Goal: Information Seeking & Learning: Find specific fact

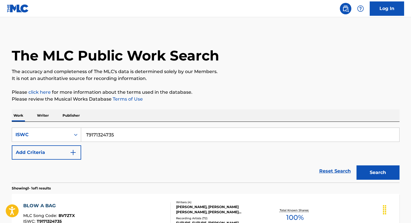
click at [121, 128] on input "T9171324735" at bounding box center [240, 135] width 318 height 14
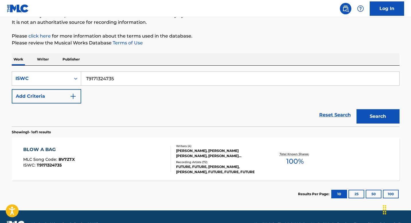
scroll to position [56, 0]
click at [121, 77] on input "T9171324735" at bounding box center [240, 79] width 318 height 14
click at [356, 109] on button "Search" at bounding box center [377, 116] width 43 height 14
click at [128, 146] on div "BLOW A BAG MLC Song Code : BV7ZTX ISWC : T9171324735 Writers ( 4 ) [PERSON_NAME…" at bounding box center [205, 159] width 387 height 43
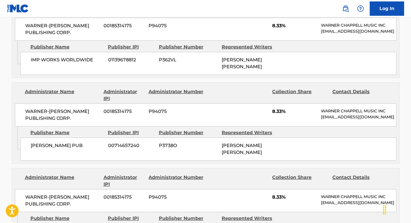
scroll to position [0, 0]
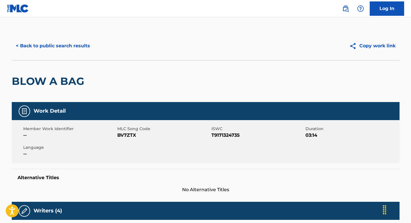
click at [53, 47] on button "< Back to public search results" at bounding box center [53, 46] width 82 height 14
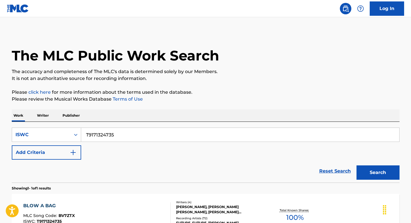
scroll to position [56, 0]
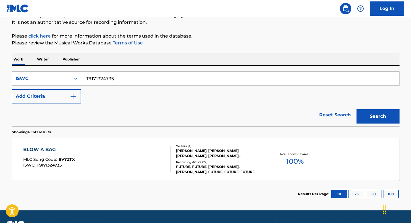
click at [127, 78] on input "T9171324735" at bounding box center [240, 79] width 318 height 14
paste input "31494569"
type input "T3149456935"
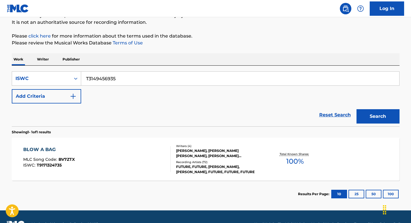
click at [356, 109] on button "Search" at bounding box center [377, 116] width 43 height 14
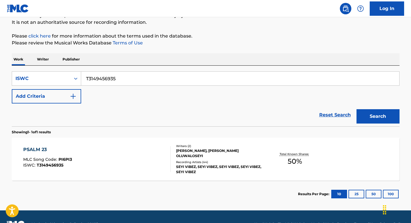
click at [119, 151] on div "PSALM 23 MLC Song Code : PI6PI3 ISWC : T3149456935" at bounding box center [96, 159] width 147 height 26
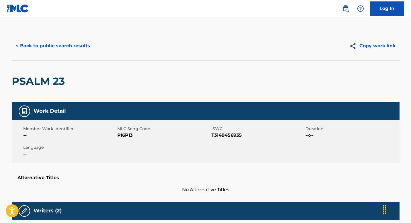
click at [61, 45] on button "< Back to public search results" at bounding box center [53, 46] width 82 height 14
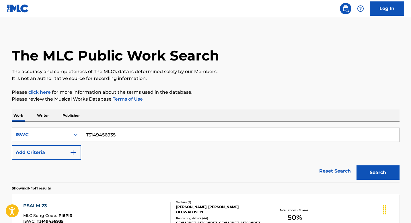
scroll to position [56, 0]
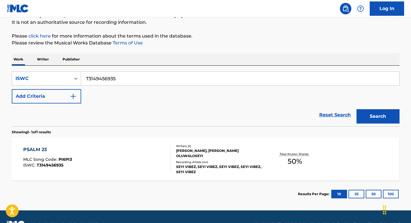
click at [128, 79] on input "T3149456935" at bounding box center [240, 79] width 318 height 14
paste input "9219816236"
type input "T9219816236"
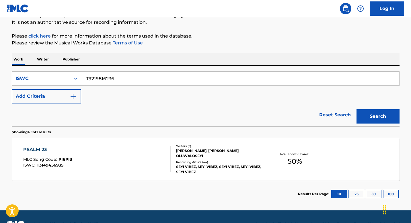
click at [356, 109] on button "Search" at bounding box center [377, 116] width 43 height 14
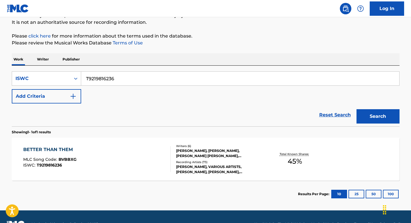
click at [111, 161] on div "BETTER THAN THEM MLC Song Code : BVBBXG ISWC : T9219816236" at bounding box center [96, 159] width 147 height 26
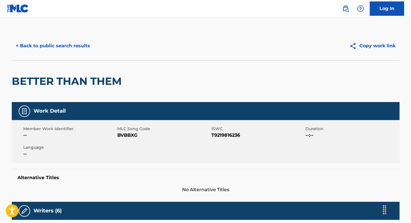
click at [57, 45] on button "< Back to public search results" at bounding box center [53, 46] width 82 height 14
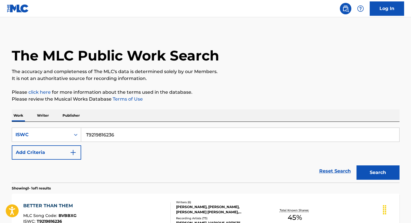
scroll to position [56, 0]
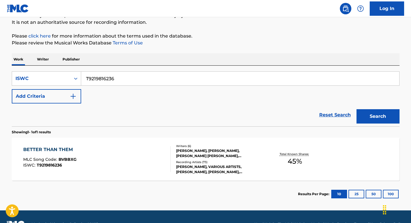
click at [133, 80] on input "T9219816236" at bounding box center [240, 79] width 318 height 14
paste input "172922199"
type input "T9172922199"
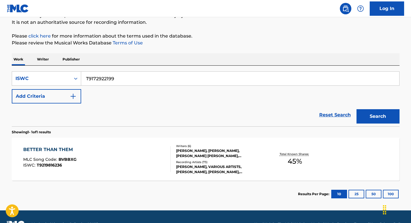
click at [356, 109] on button "Search" at bounding box center [377, 116] width 43 height 14
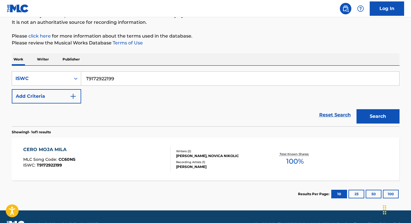
click at [107, 151] on div "CERO MOJA MILA MLC Song Code : CC60NS ISWC : T9172922199" at bounding box center [96, 159] width 147 height 26
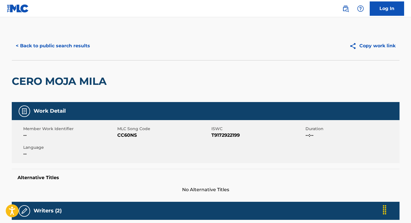
click at [53, 45] on button "< Back to public search results" at bounding box center [53, 46] width 82 height 14
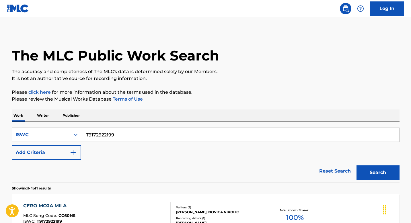
scroll to position [56, 0]
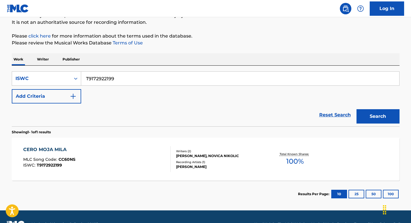
click at [122, 79] on input "T9172922199" at bounding box center [240, 79] width 318 height 14
paste input "3214728088"
type input "T3214728088"
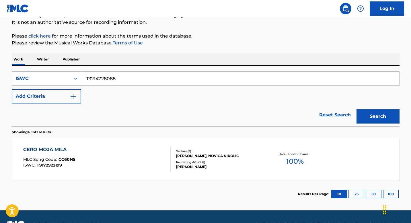
click at [356, 109] on button "Search" at bounding box center [377, 116] width 43 height 14
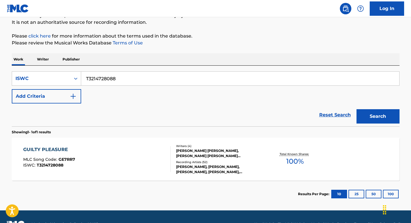
click at [110, 151] on div "GUILTY PLEASURE MLC Song Code : GE7RR7 ISWC : T3214728088" at bounding box center [96, 159] width 147 height 26
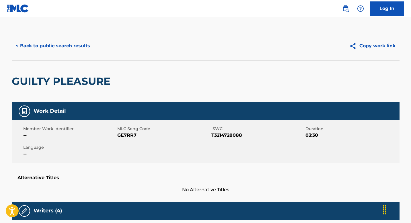
click at [44, 45] on button "< Back to public search results" at bounding box center [53, 46] width 82 height 14
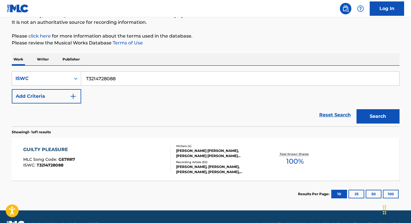
click at [125, 78] on input "T3214728088" at bounding box center [240, 79] width 318 height 14
paste input "53997870"
click at [356, 109] on button "Search" at bounding box center [377, 116] width 43 height 14
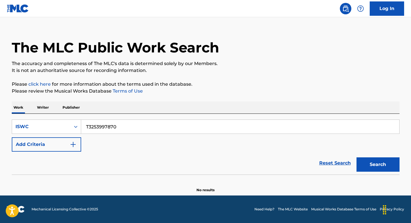
scroll to position [8, 0]
click at [123, 125] on input "T3253997870" at bounding box center [240, 127] width 318 height 14
paste input "14875102"
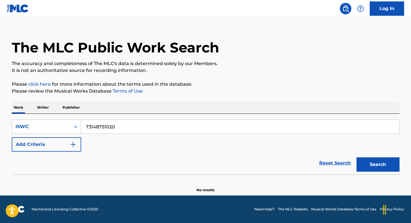
type input "T3148751020"
click at [356, 157] on button "Search" at bounding box center [377, 164] width 43 height 14
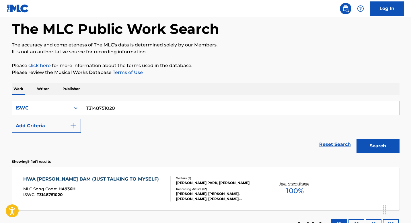
scroll to position [56, 0]
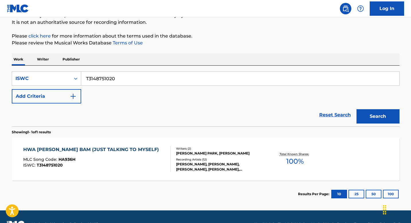
click at [111, 152] on div "HWA [PERSON_NAME] BAM (JUST TALKING TO MYSELF)" at bounding box center [92, 149] width 138 height 7
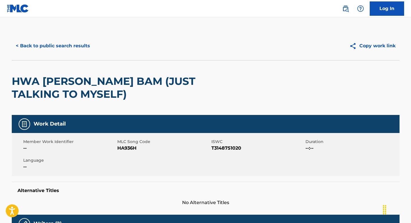
click at [70, 44] on button "< Back to public search results" at bounding box center [53, 46] width 82 height 14
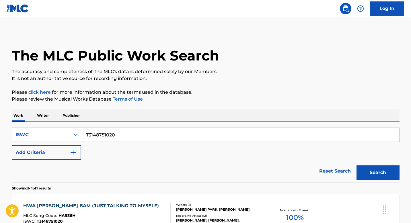
scroll to position [56, 0]
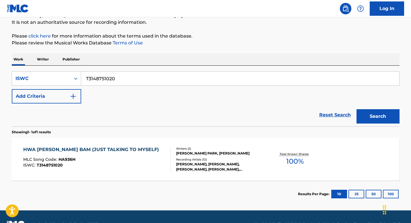
click at [121, 76] on input "T3148751020" at bounding box center [240, 79] width 318 height 14
paste input "09950418"
click at [356, 109] on button "Search" at bounding box center [377, 116] width 43 height 14
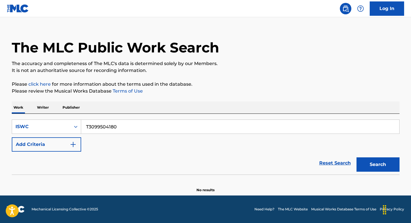
scroll to position [8, 0]
click at [129, 121] on input "T3099504180" at bounding box center [240, 127] width 318 height 14
paste input "239625135"
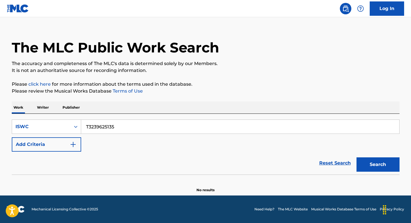
type input "T3239625135"
click at [380, 167] on button "Search" at bounding box center [377, 164] width 43 height 14
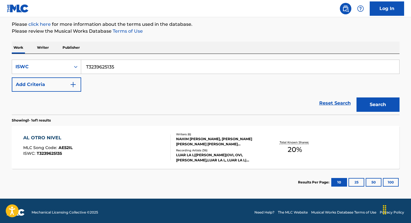
scroll to position [71, 0]
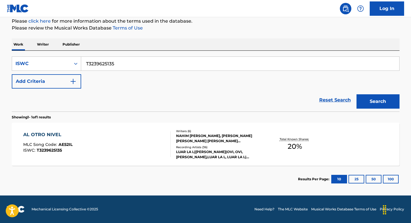
click at [113, 137] on div "AL OTRO NIVEL MLC Song Code : AE52IL ISWC : T3239625135" at bounding box center [96, 144] width 147 height 26
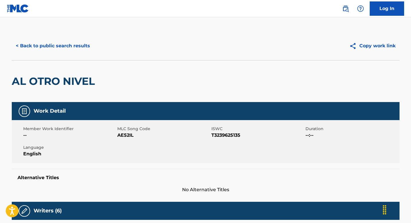
click at [53, 46] on button "< Back to public search results" at bounding box center [53, 46] width 82 height 14
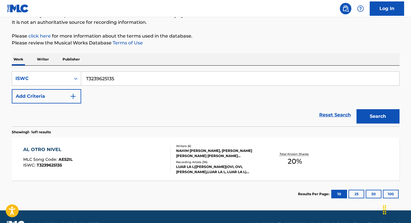
click at [129, 78] on input "T3239625135" at bounding box center [240, 79] width 318 height 14
paste input "039108464"
click at [356, 109] on button "Search" at bounding box center [377, 116] width 43 height 14
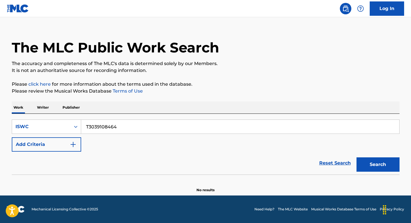
scroll to position [8, 0]
click at [138, 124] on input "T3039108464" at bounding box center [240, 127] width 318 height 14
paste input "9179333085"
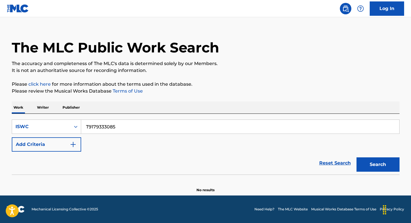
click at [356, 157] on button "Search" at bounding box center [377, 164] width 43 height 14
click at [103, 125] on input "T9179333085" at bounding box center [240, 127] width 318 height 14
paste input "44196850"
type input "T9144196850"
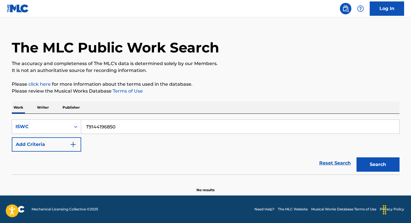
click at [356, 157] on button "Search" at bounding box center [377, 164] width 43 height 14
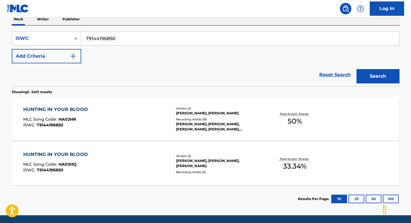
scroll to position [98, 0]
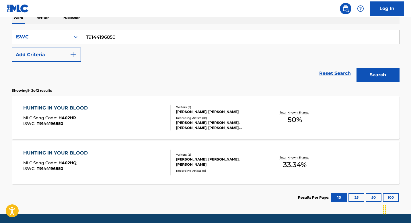
click at [123, 119] on div "HUNTING IN YOUR BLOOD MLC Song Code : HA02HR ISWC : T9144196850" at bounding box center [96, 118] width 147 height 26
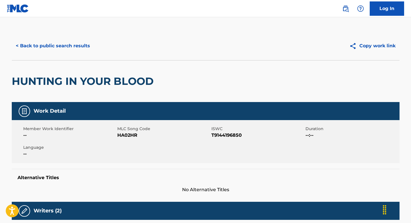
click at [42, 46] on button "< Back to public search results" at bounding box center [53, 46] width 82 height 14
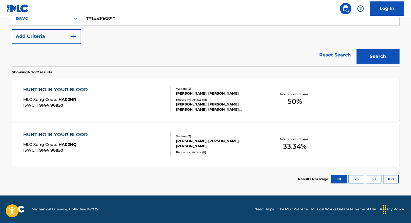
scroll to position [116, 0]
click at [110, 148] on div "HUNTING IN YOUR BLOOD MLC Song Code : HA02HQ ISWC : T9144196850" at bounding box center [96, 144] width 147 height 26
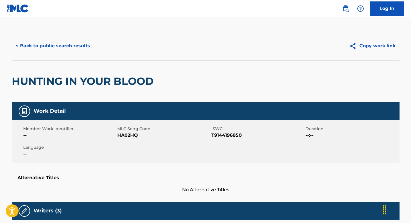
click at [74, 42] on button "< Back to public search results" at bounding box center [53, 46] width 82 height 14
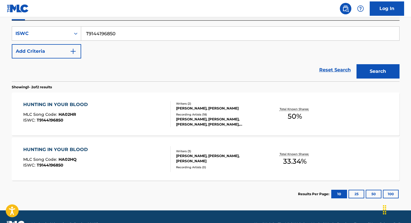
click at [130, 36] on input "T9144196850" at bounding box center [240, 34] width 318 height 14
paste input "3145600217"
type input "T3145600217"
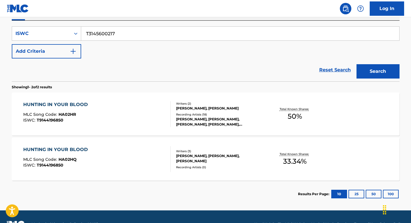
click at [356, 64] on button "Search" at bounding box center [377, 71] width 43 height 14
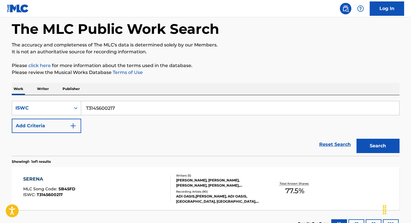
scroll to position [71, 0]
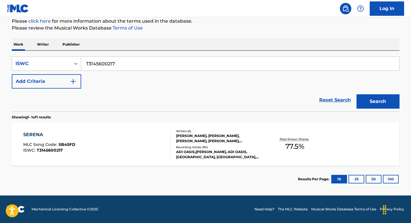
click at [106, 142] on div "SERENA MLC Song Code : SB45FD ISWC : T3145600217" at bounding box center [96, 144] width 147 height 26
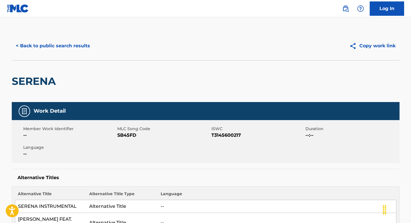
click at [56, 49] on button "< Back to public search results" at bounding box center [53, 46] width 82 height 14
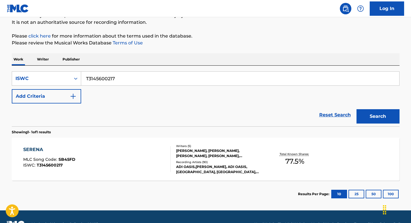
click at [128, 74] on input "T3145600217" at bounding box center [240, 79] width 318 height 14
paste input "0372419969"
type input "T0372419969"
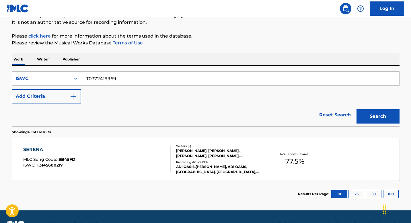
click at [356, 109] on button "Search" at bounding box center [377, 116] width 43 height 14
click at [115, 160] on div "ORGULLOSA NENA MLC Song Code : OC67GV ISWC : T0372419969" at bounding box center [96, 159] width 147 height 26
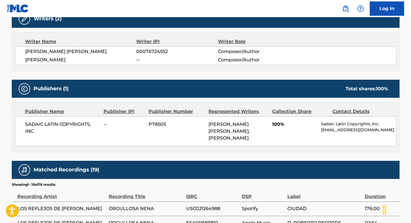
scroll to position [216, 0]
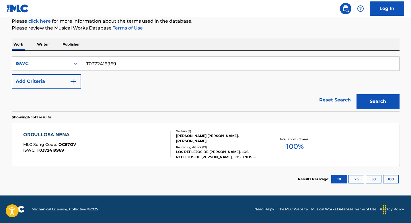
scroll to position [71, 0]
click at [121, 62] on input "T0372419969" at bounding box center [240, 64] width 318 height 14
paste input "9244624713"
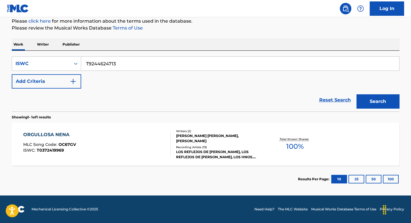
type input "T9244624713"
click at [356, 94] on button "Search" at bounding box center [377, 101] width 43 height 14
click at [136, 146] on div "WHAT TO DO MLC Song Code : WVBVJC ISWC : T9244624713" at bounding box center [96, 144] width 147 height 26
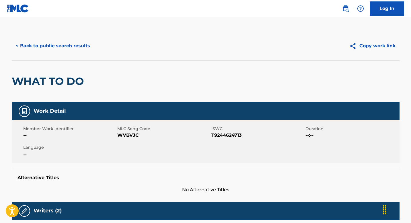
click at [50, 43] on button "< Back to public search results" at bounding box center [53, 46] width 82 height 14
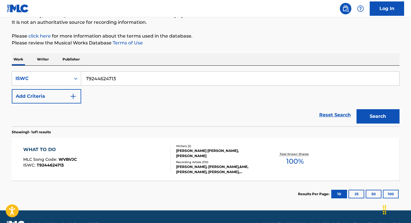
click at [136, 78] on input "T9244624713" at bounding box center [240, 79] width 318 height 14
paste input "3162817569"
click at [356, 109] on button "Search" at bounding box center [377, 116] width 43 height 14
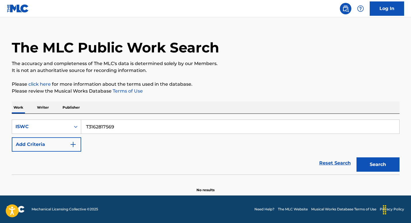
scroll to position [8, 0]
click at [117, 129] on input "T3162817569" at bounding box center [240, 127] width 318 height 14
paste input "9217370713"
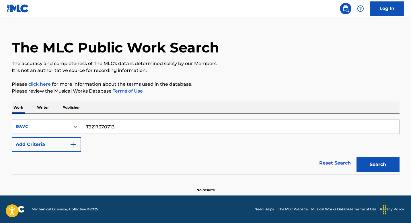
type input "T9217370713"
click at [356, 157] on button "Search" at bounding box center [377, 164] width 43 height 14
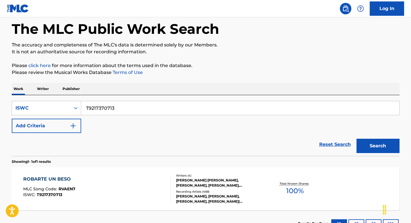
scroll to position [56, 0]
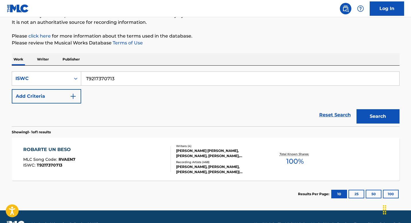
click at [112, 148] on div "ROBARTE UN BESO MLC Song Code : RVAEN7 ISWC : T9217370713" at bounding box center [96, 159] width 147 height 26
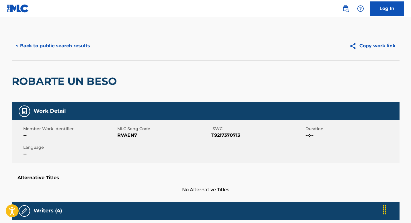
click at [47, 46] on button "< Back to public search results" at bounding box center [53, 46] width 82 height 14
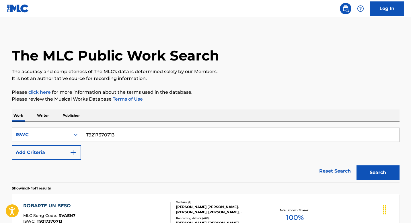
scroll to position [56, 0]
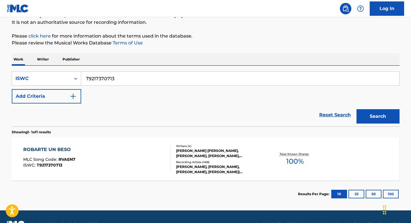
click at [119, 79] on input "T9217370713" at bounding box center [240, 79] width 318 height 14
paste input "24362985"
type input "T9224362985"
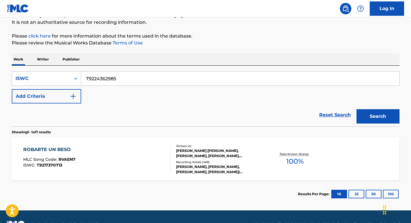
click at [356, 109] on button "Search" at bounding box center [377, 116] width 43 height 14
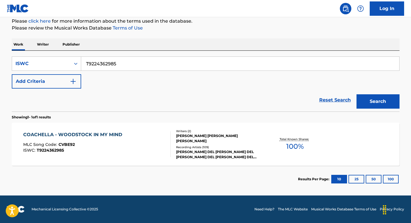
click at [118, 151] on div "ISWC : T9224362985" at bounding box center [74, 150] width 102 height 4
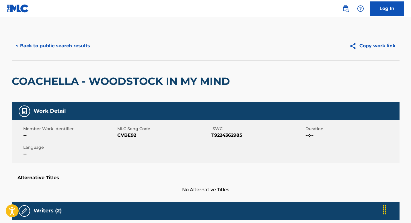
click at [64, 47] on button "< Back to public search results" at bounding box center [53, 46] width 82 height 14
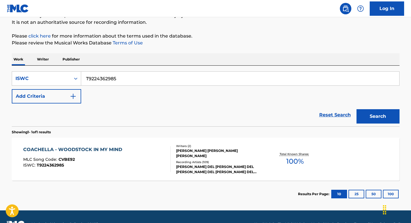
click at [152, 78] on input "T9224362985" at bounding box center [240, 79] width 318 height 14
paste input "3218601066"
type input "T3218601066"
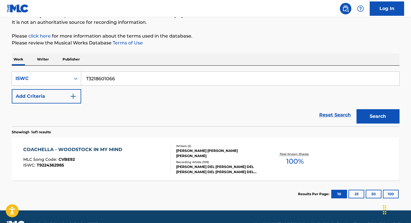
click at [356, 109] on button "Search" at bounding box center [377, 116] width 43 height 14
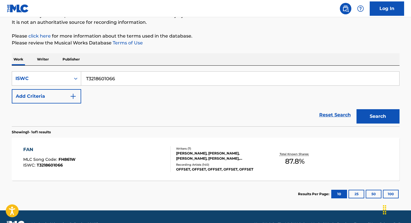
click at [102, 159] on div "FAN MLC Song Code : FH861W ISWC : T3218601066" at bounding box center [96, 159] width 147 height 26
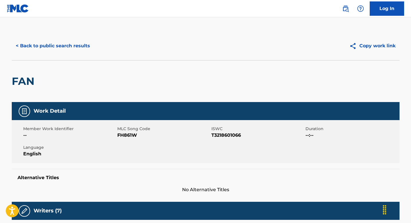
click at [58, 47] on button "< Back to public search results" at bounding box center [53, 46] width 82 height 14
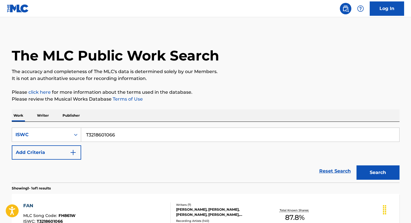
scroll to position [56, 0]
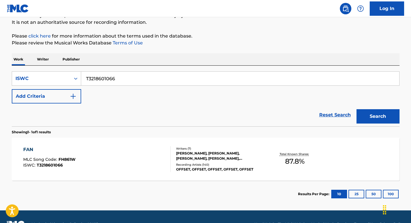
click at [123, 79] on input "T3218601066" at bounding box center [240, 79] width 318 height 14
paste input "0710699594"
type input "T0710699594"
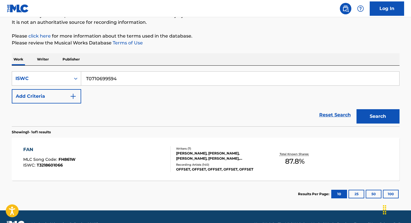
click at [356, 109] on button "Search" at bounding box center [377, 116] width 43 height 14
click at [114, 163] on div "RECOGNIZE MLC Song Code : R08930 ISWC : T0710699594" at bounding box center [96, 159] width 147 height 26
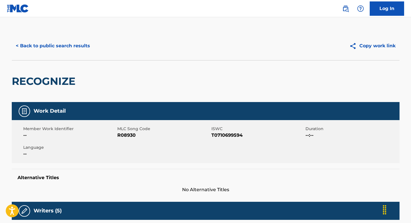
click at [54, 46] on button "< Back to public search results" at bounding box center [53, 46] width 82 height 14
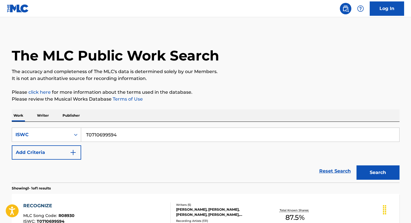
scroll to position [56, 0]
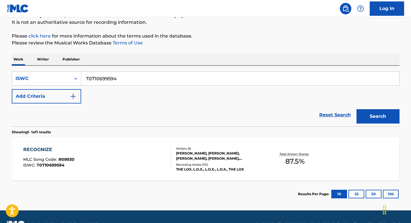
click at [127, 79] on input "T0710699594" at bounding box center [240, 79] width 318 height 14
paste input "3144170496"
type input "T3144170496"
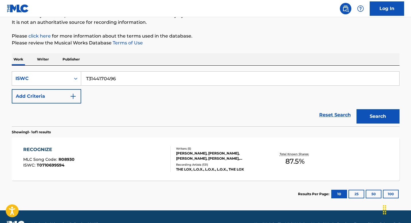
click at [356, 109] on button "Search" at bounding box center [377, 116] width 43 height 14
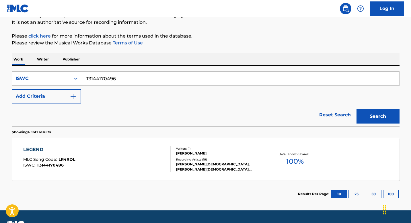
click at [138, 165] on div "LEGEND MLC Song Code : LR4RDL ISWC : T3144170496" at bounding box center [96, 159] width 147 height 26
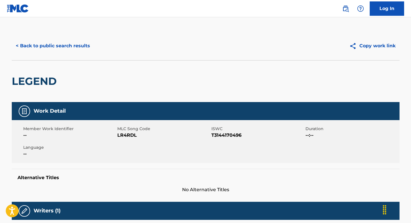
click at [42, 46] on button "< Back to public search results" at bounding box center [53, 46] width 82 height 14
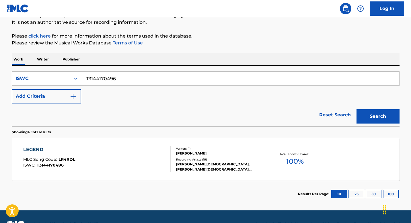
click at [125, 82] on input "T3144170496" at bounding box center [240, 79] width 318 height 14
paste input "9221275601"
type input "T9221275601"
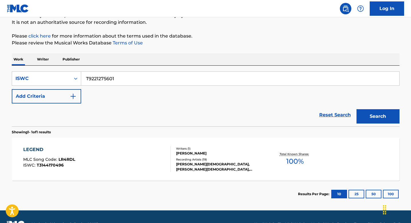
click at [356, 109] on button "Search" at bounding box center [377, 116] width 43 height 14
click at [130, 81] on input "T9221275601" at bounding box center [240, 79] width 318 height 14
click at [356, 109] on button "Search" at bounding box center [377, 116] width 43 height 14
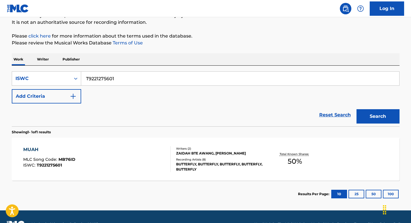
click at [140, 158] on div "MUAH MLC Song Code : MB76ID ISWC : T9221275601" at bounding box center [96, 159] width 147 height 26
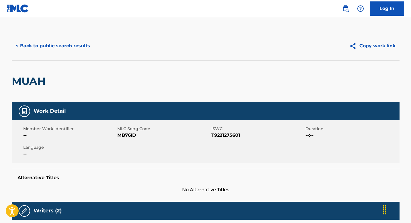
click at [46, 50] on button "< Back to public search results" at bounding box center [53, 46] width 82 height 14
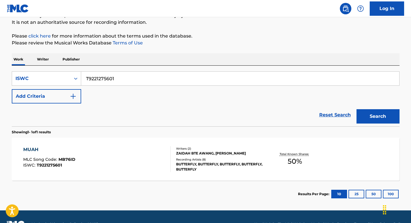
click at [123, 79] on input "T9221275601" at bounding box center [240, 79] width 318 height 14
paste input "3000417318"
type input "T3000417318"
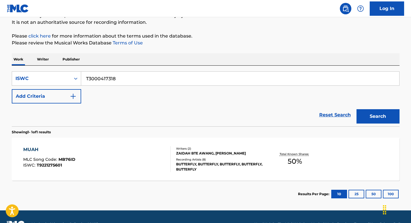
click at [356, 109] on button "Search" at bounding box center [377, 116] width 43 height 14
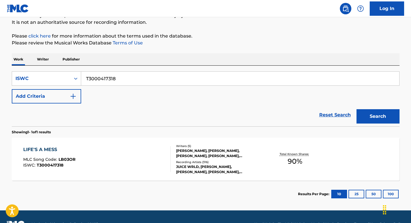
click at [122, 158] on div "LIFE'S A MESS MLC Song Code : LB03OR ISWC : T3000417318" at bounding box center [96, 159] width 147 height 26
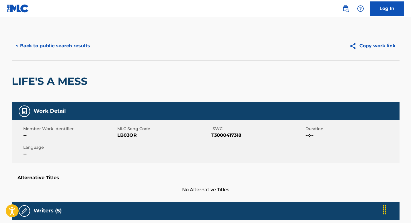
click at [71, 42] on button "< Back to public search results" at bounding box center [53, 46] width 82 height 14
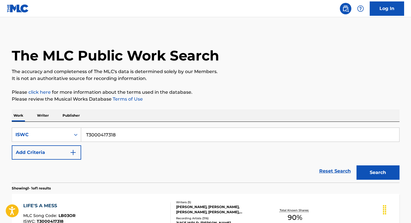
scroll to position [56, 0]
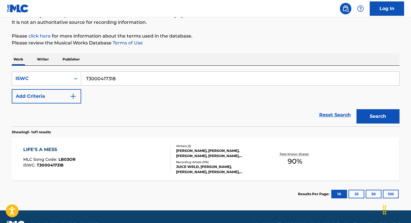
click at [135, 77] on input "T3000417318" at bounding box center [240, 79] width 318 height 14
paste input "31418896"
click at [356, 109] on button "Search" at bounding box center [377, 116] width 43 height 14
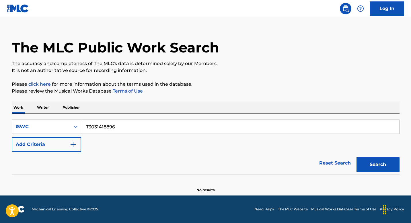
scroll to position [8, 0]
click at [126, 127] on input "T3031418896" at bounding box center [240, 127] width 318 height 14
paste input "28654168"
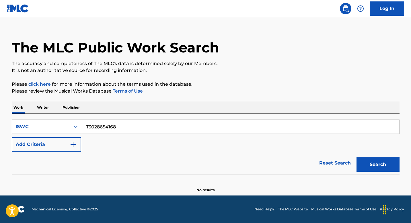
click at [356, 157] on button "Search" at bounding box center [377, 164] width 43 height 14
click at [121, 126] on input "T3028654168" at bounding box center [240, 127] width 318 height 14
paste input "9202393600"
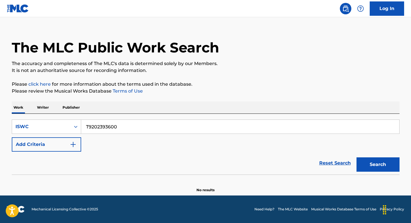
type input "T9202393600"
click at [356, 157] on button "Search" at bounding box center [377, 164] width 43 height 14
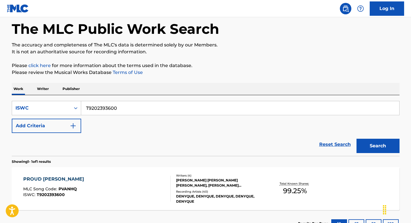
scroll to position [56, 0]
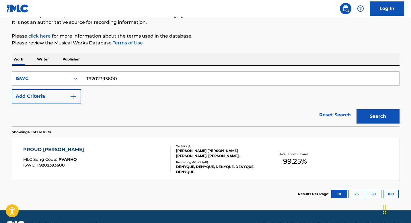
click at [105, 141] on div "PROUD [PERSON_NAME] MLC Song Code : PVANHQ ISWC : T9202393600 Writers ( 4 ) [PE…" at bounding box center [205, 159] width 387 height 43
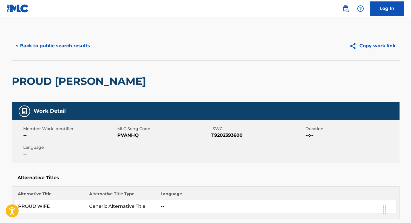
click at [55, 48] on button "< Back to public search results" at bounding box center [53, 46] width 82 height 14
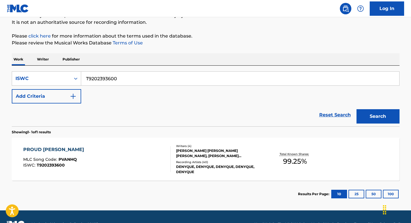
click at [120, 79] on input "T9202393600" at bounding box center [240, 79] width 318 height 14
paste input "3211407642"
type input "T3211407642"
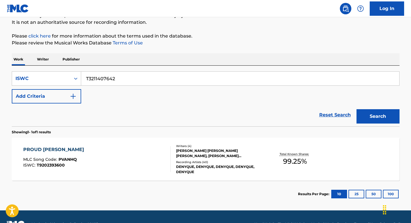
click at [356, 109] on button "Search" at bounding box center [377, 116] width 43 height 14
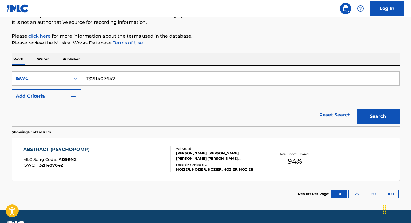
click at [97, 159] on div "ABSTRACT (PSYCHOPOMP) MLC Song Code : AD9RNX ISWC : T3211407642" at bounding box center [96, 159] width 147 height 26
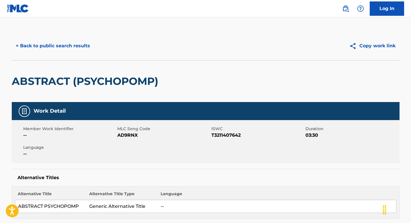
click at [62, 43] on button "< Back to public search results" at bounding box center [53, 46] width 82 height 14
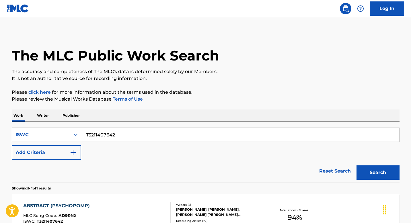
scroll to position [56, 0]
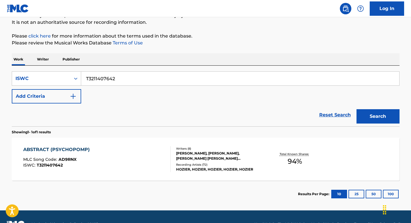
click at [136, 77] on input "T3211407642" at bounding box center [240, 79] width 318 height 14
click at [356, 109] on button "Search" at bounding box center [377, 116] width 43 height 14
click at [140, 160] on div "ABSTRACT (PSYCHOPOMP) MLC Song Code : AD9RNX ISWC : T3211407642" at bounding box center [96, 159] width 147 height 26
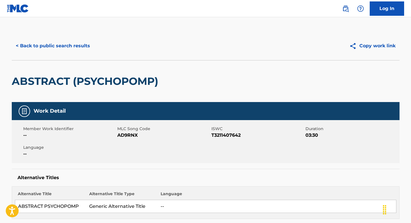
click at [59, 48] on button "< Back to public search results" at bounding box center [53, 46] width 82 height 14
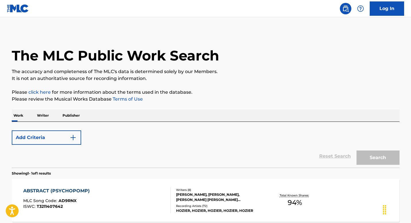
scroll to position [56, 0]
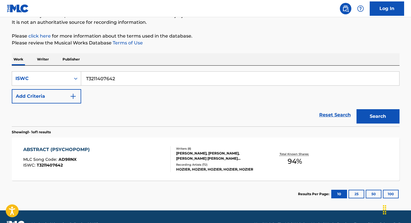
click at [133, 77] on input "T3211407642" at bounding box center [240, 79] width 318 height 14
paste input "9016508217"
type input "T9016508217"
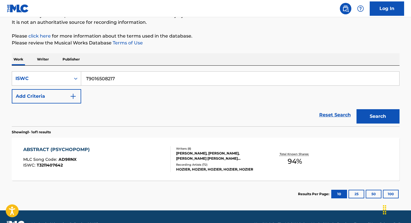
click at [356, 109] on button "Search" at bounding box center [377, 116] width 43 height 14
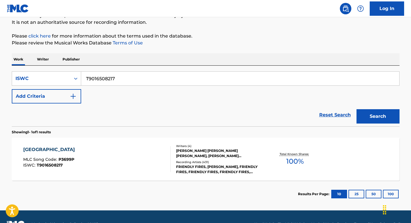
click at [118, 145] on div "PARIS MLC Song Code : P3699P ISWC : T9016508217 Writers ( 4 ) [PERSON_NAME] [PE…" at bounding box center [205, 159] width 387 height 43
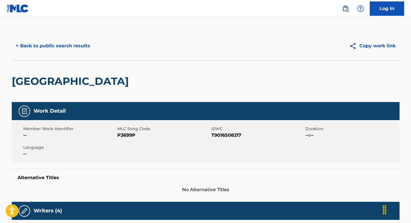
click at [55, 47] on button "< Back to public search results" at bounding box center [53, 46] width 82 height 14
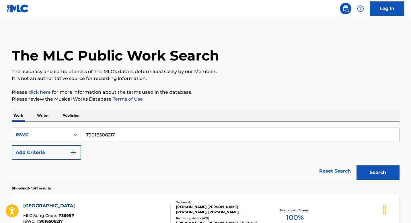
scroll to position [56, 0]
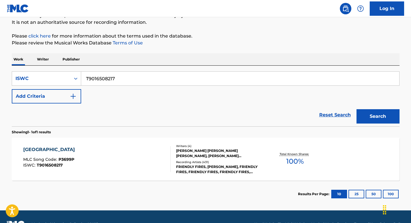
click at [120, 75] on input "T9016508217" at bounding box center [240, 79] width 318 height 14
paste input "202931133"
click at [356, 109] on button "Search" at bounding box center [377, 116] width 43 height 14
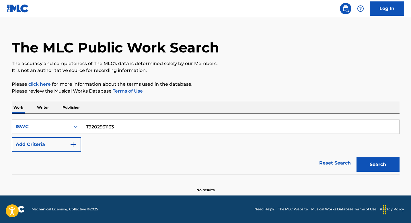
scroll to position [8, 0]
click at [123, 127] on input "T9202931133" at bounding box center [240, 127] width 318 height 14
paste input "17092756"
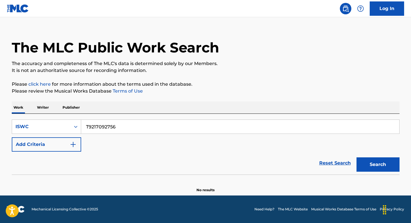
type input "T9217092756"
click at [356, 157] on button "Search" at bounding box center [377, 164] width 43 height 14
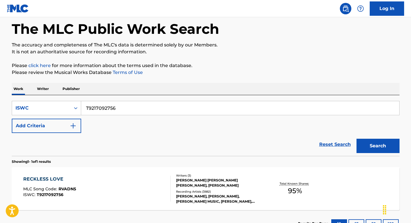
scroll to position [56, 0]
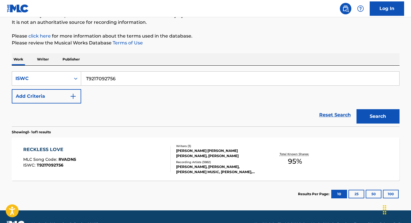
click at [107, 154] on div "RECKLESS LOVE MLC Song Code : RVADN5 ISWC : T9217092756" at bounding box center [96, 159] width 147 height 26
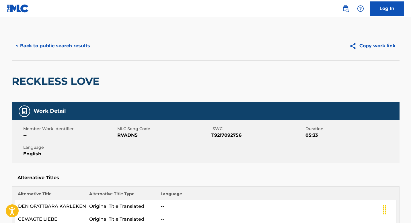
click at [71, 43] on button "< Back to public search results" at bounding box center [53, 46] width 82 height 14
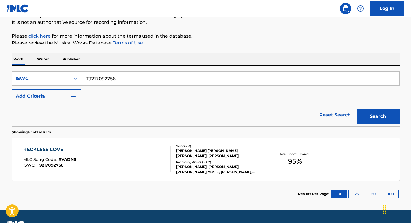
click at [121, 79] on input "T9217092756" at bounding box center [240, 79] width 318 height 14
paste input "0724654378"
type input "T0724654378"
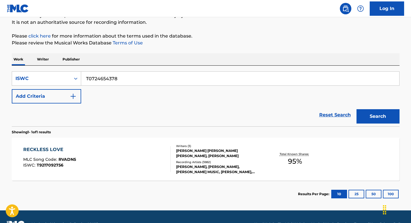
click at [356, 109] on button "Search" at bounding box center [377, 116] width 43 height 14
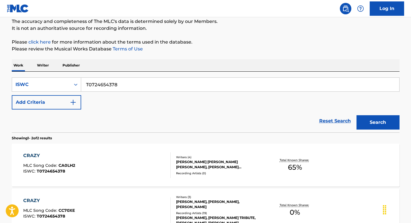
scroll to position [49, 0]
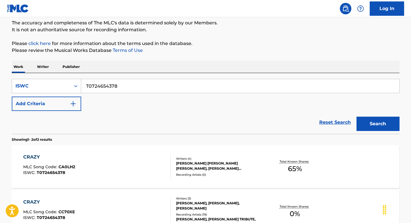
click at [114, 152] on div "CRAZY MLC Song Code : CA0LH2 ISWC : T0724654378 Writers ( 4 ) [PERSON_NAME] [PE…" at bounding box center [205, 166] width 387 height 43
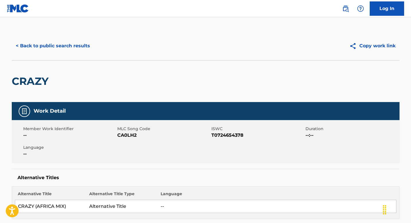
click at [48, 45] on button "< Back to public search results" at bounding box center [53, 46] width 82 height 14
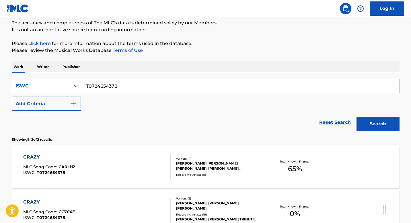
scroll to position [116, 0]
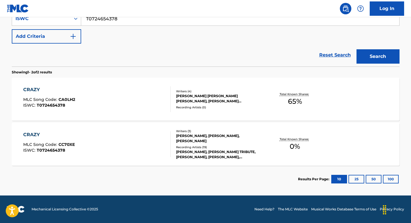
click at [94, 136] on div "CRAZY MLC Song Code : CC70XE ISWC : T0724654378" at bounding box center [96, 144] width 147 height 26
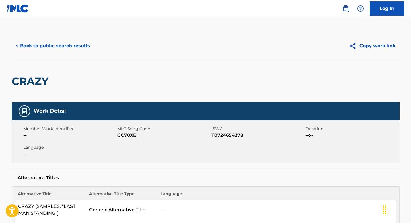
scroll to position [101, 0]
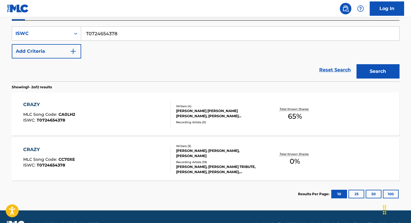
click at [104, 118] on div "CRAZY MLC Song Code : CA0LH2 ISWC : T0724654378" at bounding box center [96, 114] width 147 height 26
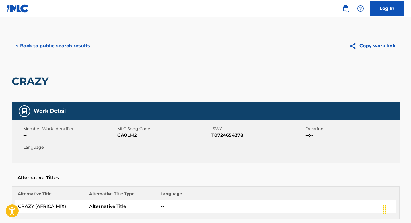
click at [69, 44] on button "< Back to public search results" at bounding box center [53, 46] width 82 height 14
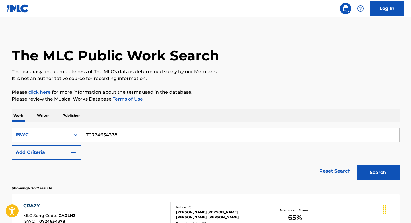
scroll to position [101, 0]
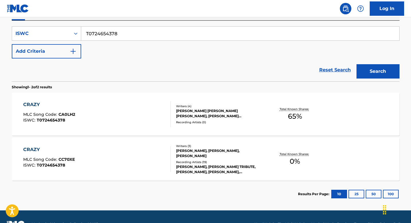
click at [128, 34] on input "T0724654378" at bounding box center [240, 34] width 318 height 14
paste input "3264503864"
click at [356, 64] on button "Search" at bounding box center [377, 71] width 43 height 14
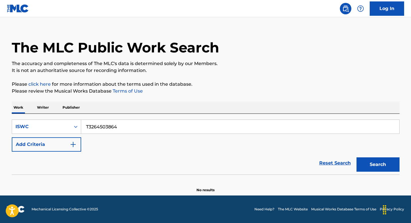
scroll to position [8, 0]
click at [127, 127] on input "T3264503864" at bounding box center [240, 127] width 318 height 14
paste input "015601528"
type input "T3015601528"
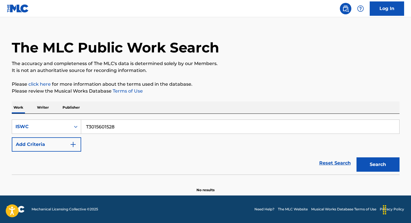
click at [356, 157] on button "Search" at bounding box center [377, 164] width 43 height 14
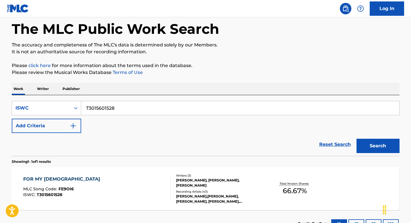
scroll to position [71, 0]
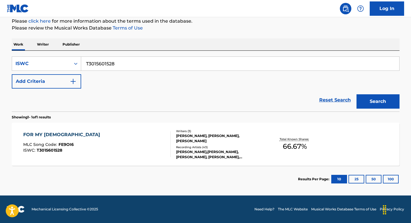
click at [102, 141] on div "FOR MY [DEMOGRAPHIC_DATA] MLC Song Code : FE9OI6 ISWC : T3015601528" at bounding box center [96, 144] width 147 height 26
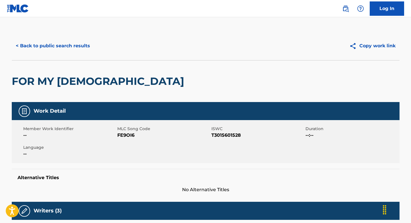
click at [77, 44] on button "< Back to public search results" at bounding box center [53, 46] width 82 height 14
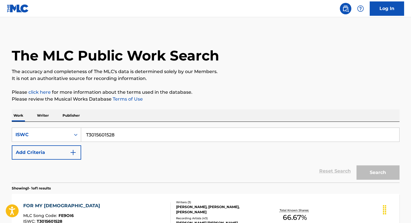
scroll to position [56, 0]
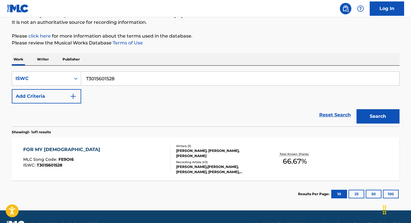
click at [126, 79] on input "T3015601528" at bounding box center [240, 79] width 318 height 14
paste input "204670902"
click at [356, 109] on button "Search" at bounding box center [377, 116] width 43 height 14
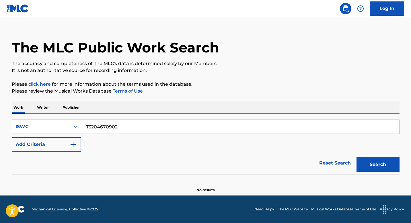
scroll to position [8, 0]
click at [133, 126] on input "T3204670902" at bounding box center [240, 127] width 318 height 14
paste input "17790137"
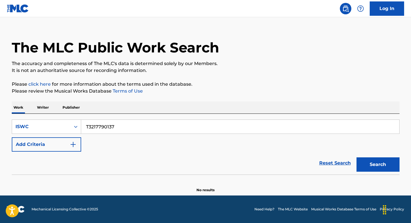
type input "T3217790137"
click at [356, 157] on button "Search" at bounding box center [377, 164] width 43 height 14
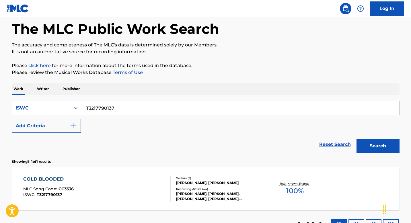
scroll to position [56, 0]
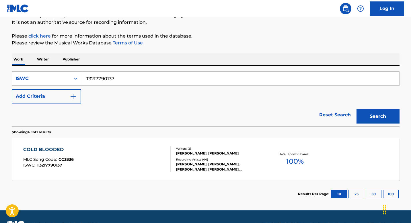
click at [118, 160] on div "COLD BLOODED MLC Song Code : CC3336 ISWC : T3217790137" at bounding box center [96, 159] width 147 height 26
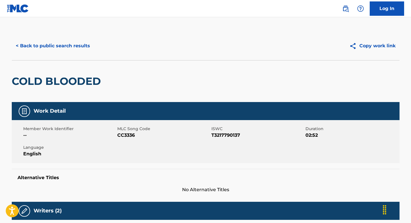
click at [44, 47] on button "< Back to public search results" at bounding box center [53, 46] width 82 height 14
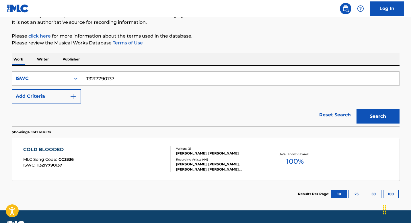
scroll to position [71, 0]
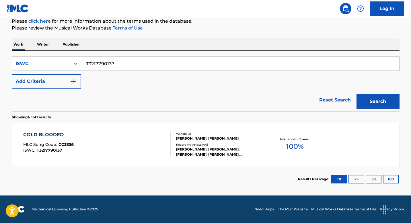
click at [119, 63] on input "T3217790137" at bounding box center [240, 64] width 318 height 14
paste input "145869376"
click at [356, 94] on button "Search" at bounding box center [377, 101] width 43 height 14
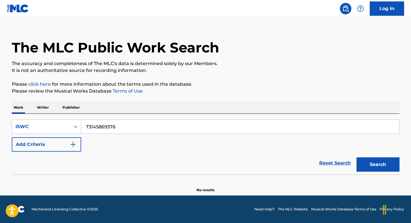
scroll to position [8, 0]
click at [121, 128] on input "T3145869376" at bounding box center [240, 127] width 318 height 14
paste input "914755304"
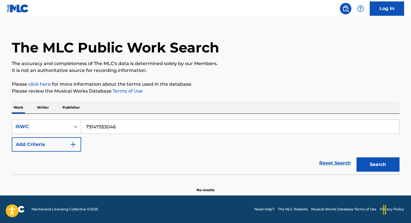
type input "T9147553046"
click at [356, 157] on button "Search" at bounding box center [377, 164] width 43 height 14
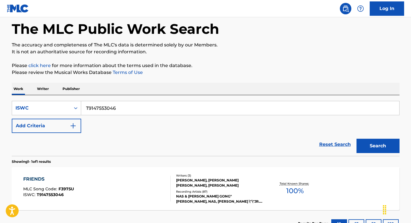
scroll to position [71, 0]
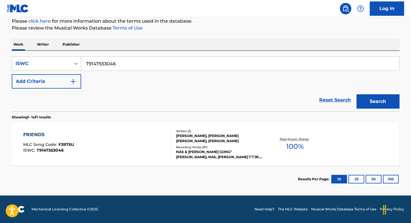
click at [129, 141] on div "FRIENDS MLC Song Code : F3975U ISWC : T9147553046" at bounding box center [96, 144] width 147 height 26
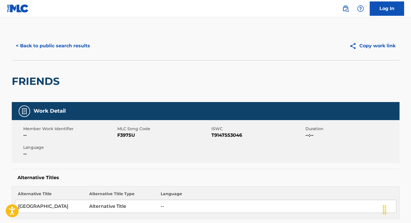
click at [69, 47] on button "< Back to public search results" at bounding box center [53, 46] width 82 height 14
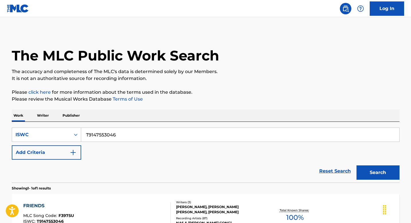
scroll to position [56, 0]
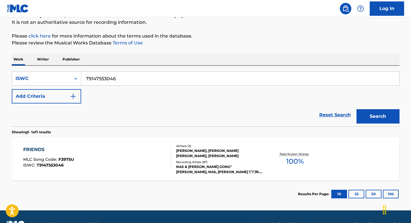
click at [130, 78] on input "T9147553046" at bounding box center [240, 79] width 318 height 14
paste input "0393252044"
click at [356, 109] on button "Search" at bounding box center [377, 116] width 43 height 14
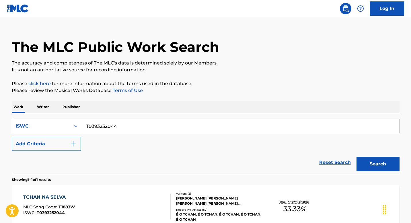
scroll to position [0, 0]
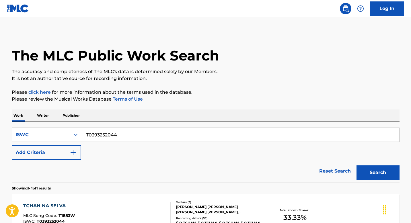
click at [125, 135] on input "T0393252044" at bounding box center [240, 135] width 318 height 14
paste input "3243908643"
click at [356, 165] on button "Search" at bounding box center [377, 172] width 43 height 14
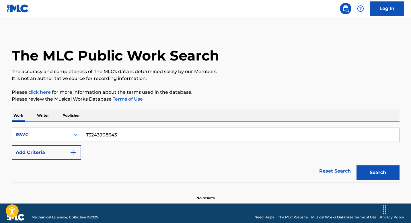
click at [139, 133] on input "T3243908643" at bounding box center [240, 135] width 318 height 14
paste input "023395491"
click at [356, 165] on button "Search" at bounding box center [377, 172] width 43 height 14
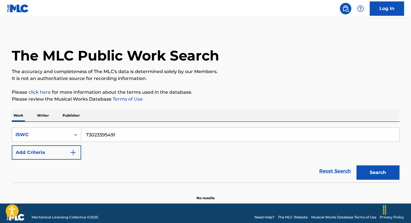
click at [119, 134] on input "T3023395491" at bounding box center [240, 135] width 318 height 14
paste input "8040423120"
type input "T8040423120"
click at [356, 165] on button "Search" at bounding box center [377, 172] width 43 height 14
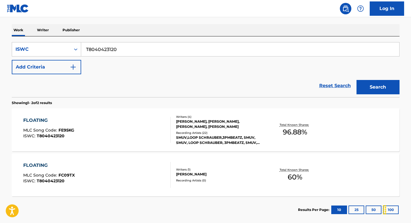
scroll to position [86, 0]
click at [117, 172] on div "FLOATING MLC Song Code : FC09TX ISWC : T8040423120" at bounding box center [96, 175] width 147 height 26
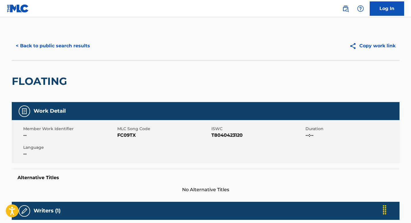
click at [54, 45] on button "< Back to public search results" at bounding box center [53, 46] width 82 height 14
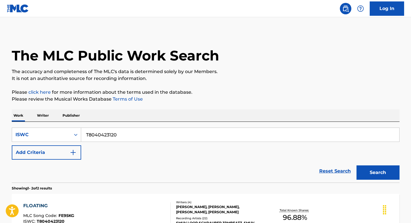
scroll to position [86, 0]
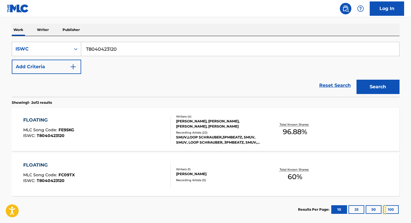
click at [126, 50] on input "T8040423120" at bounding box center [240, 49] width 318 height 14
paste input "0700440998"
type input "T0700440998"
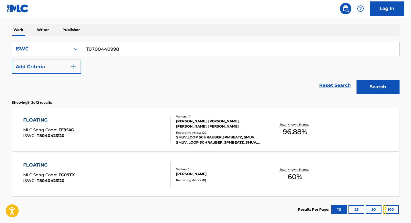
click at [356, 80] on button "Search" at bounding box center [377, 87] width 43 height 14
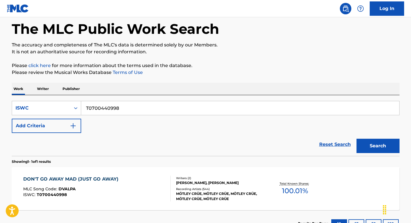
scroll to position [71, 0]
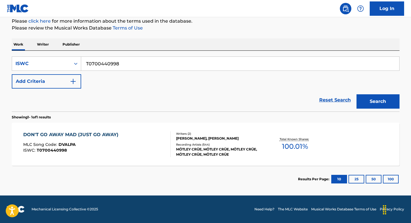
click at [108, 146] on div "MLC Song Code : DVALPA" at bounding box center [72, 145] width 98 height 6
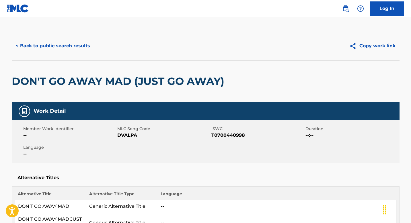
click at [59, 51] on button "< Back to public search results" at bounding box center [53, 46] width 82 height 14
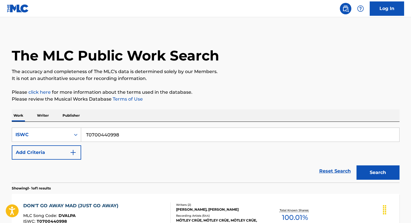
scroll to position [56, 0]
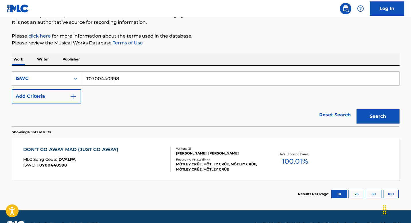
click at [129, 77] on input "T0700440998" at bounding box center [240, 79] width 318 height 14
paste input "3125801987"
click at [356, 109] on button "Search" at bounding box center [377, 116] width 43 height 14
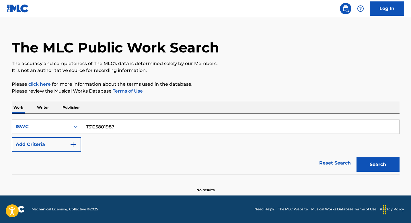
scroll to position [8, 0]
click at [124, 127] on input "T3125801987" at bounding box center [240, 127] width 318 height 14
paste input "91041228"
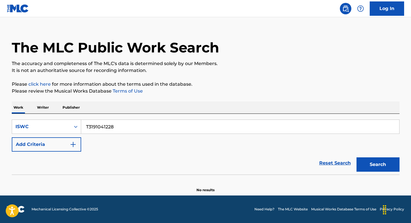
type input "T3191041228"
click at [356, 157] on button "Search" at bounding box center [377, 164] width 43 height 14
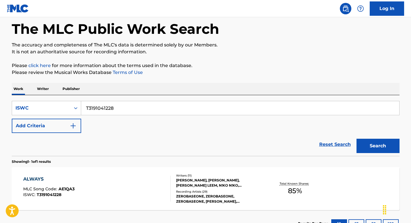
scroll to position [56, 0]
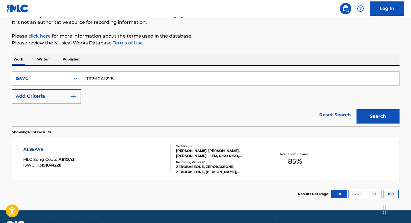
click at [117, 148] on div "ALWAYS MLC Song Code : AE1QA3 ISWC : T3191041228" at bounding box center [96, 159] width 147 height 26
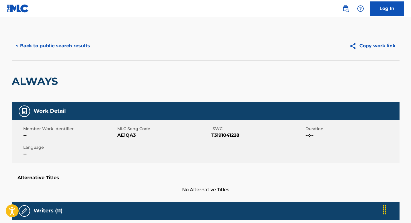
click at [48, 48] on button "< Back to public search results" at bounding box center [53, 46] width 82 height 14
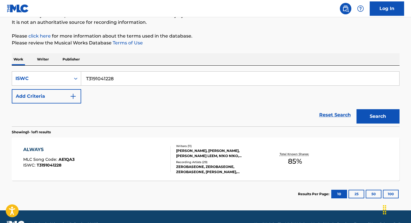
click at [132, 80] on input "T3191041228" at bounding box center [240, 79] width 318 height 14
paste input "011507436"
type input "T3011507436"
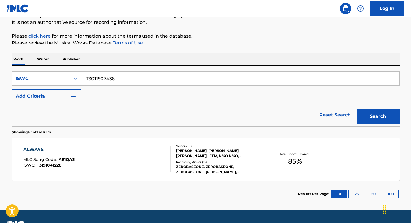
click at [356, 109] on button "Search" at bounding box center [377, 116] width 43 height 14
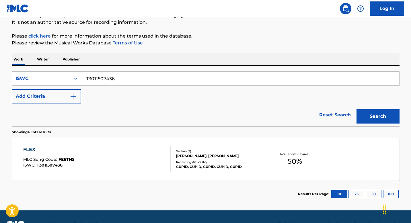
click at [107, 154] on div "FLEX MLC Song Code : FE6THS ISWC : T3011507436" at bounding box center [96, 159] width 147 height 26
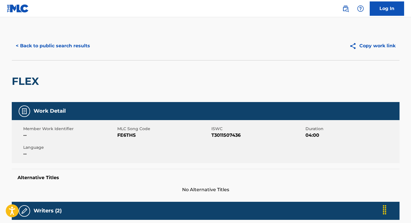
click at [53, 46] on button "< Back to public search results" at bounding box center [53, 46] width 82 height 14
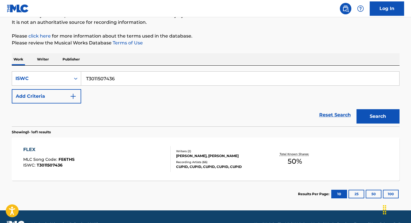
click at [135, 78] on input "T3011507436" at bounding box center [240, 79] width 318 height 14
paste input "35608410"
type input "T3035608410"
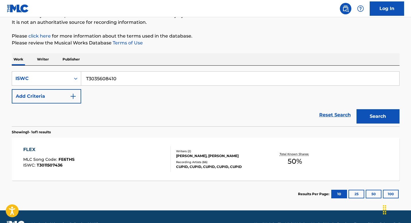
click at [356, 109] on button "Search" at bounding box center [377, 116] width 43 height 14
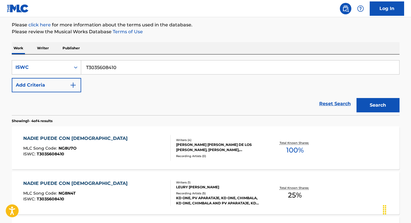
scroll to position [67, 0]
click at [114, 146] on div "NADIE PUEDE CON [DEMOGRAPHIC_DATA] MLC Song Code : NG8U7O ISWC : T3035608410" at bounding box center [96, 148] width 147 height 26
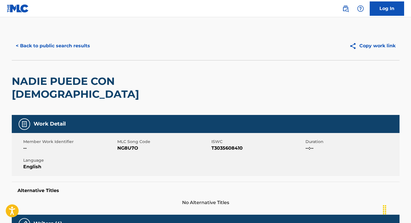
click at [58, 46] on button "< Back to public search results" at bounding box center [53, 46] width 82 height 14
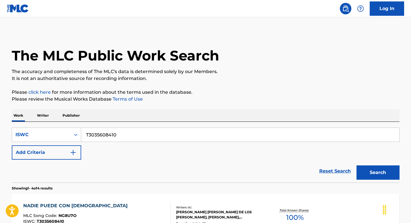
scroll to position [67, 0]
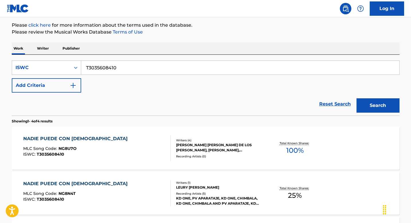
click at [122, 70] on input "T3035608410" at bounding box center [240, 68] width 318 height 14
paste input "928683767"
type input "T9286837670"
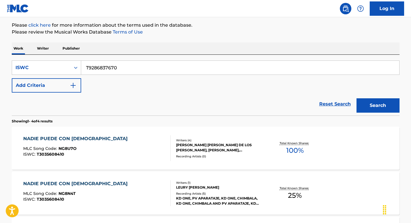
click at [356, 98] on button "Search" at bounding box center [377, 105] width 43 height 14
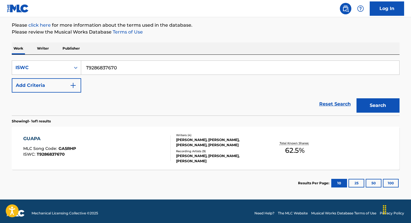
click at [137, 141] on div "GUAPA MLC Song Code : GA5RHP ISWC : T9286837670" at bounding box center [96, 148] width 147 height 26
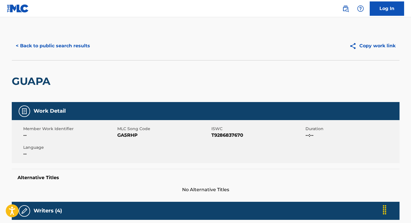
click at [40, 44] on button "< Back to public search results" at bounding box center [53, 46] width 82 height 14
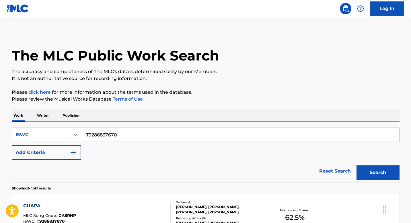
scroll to position [56, 0]
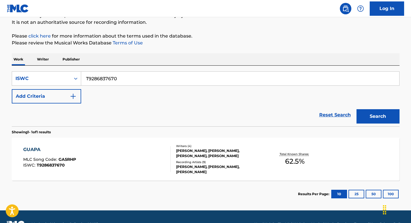
click at [122, 81] on input "T9286837670" at bounding box center [240, 79] width 318 height 14
click at [121, 81] on input "T9286837670" at bounding box center [240, 79] width 318 height 14
paste input "3080271172"
type input "T3080271172"
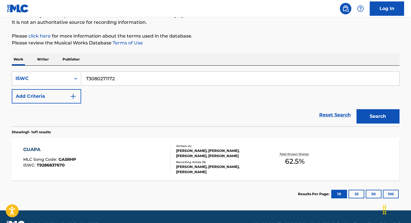
click at [356, 109] on button "Search" at bounding box center [377, 116] width 43 height 14
click at [131, 163] on div "SHH MLC Song Code : SA4P67 ISWC : T3080271172" at bounding box center [96, 159] width 147 height 26
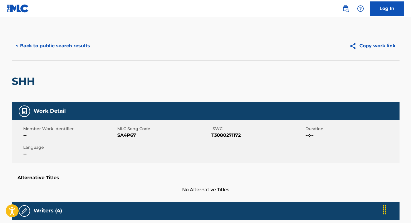
click at [56, 44] on button "< Back to public search results" at bounding box center [53, 46] width 82 height 14
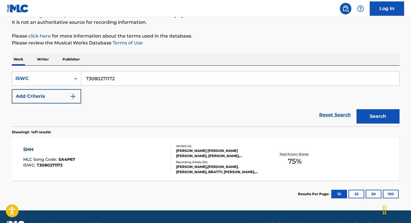
click at [137, 77] on input "T3080271172" at bounding box center [240, 79] width 318 height 14
paste input "93189476"
type input "T3093189476"
click at [356, 109] on button "Search" at bounding box center [377, 116] width 43 height 14
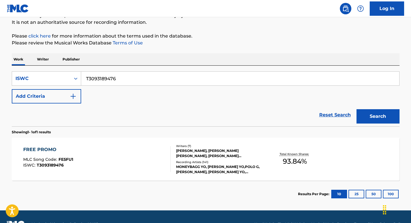
click at [121, 164] on div "FREE PROMO MLC Song Code : FE5FU1 ISWC : T3093189476" at bounding box center [96, 159] width 147 height 26
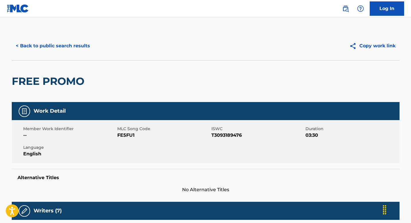
click at [41, 50] on button "< Back to public search results" at bounding box center [53, 46] width 82 height 14
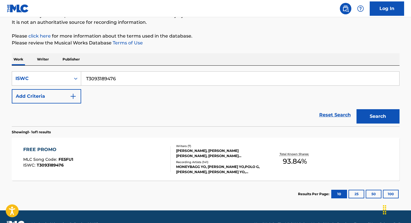
scroll to position [71, 0]
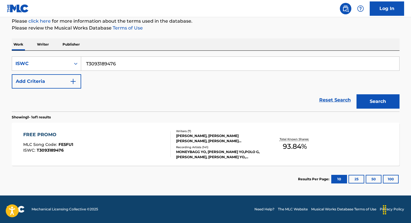
click at [136, 144] on div "FREE PROMO MLC Song Code : FE5FU1 ISWC : T3093189476" at bounding box center [96, 144] width 147 height 26
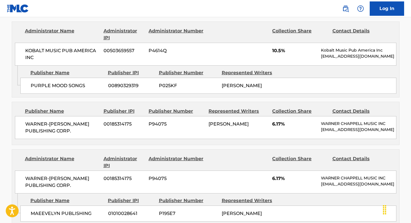
scroll to position [529, 0]
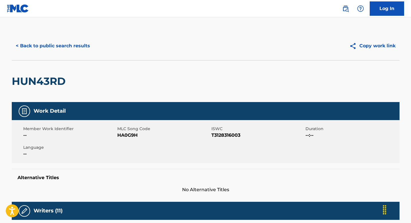
click at [40, 48] on button "< Back to public search results" at bounding box center [53, 46] width 82 height 14
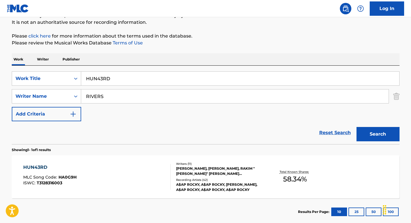
click at [110, 97] on input "RIVERS" at bounding box center [234, 96] width 307 height 14
paste input "VLEET"
type input "VLEET"
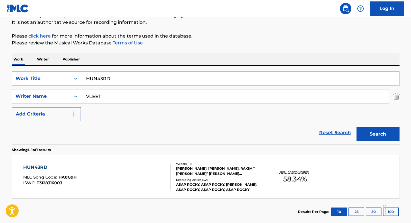
click at [120, 78] on input "HUN43RD" at bounding box center [240, 79] width 318 height 14
paste input "LOST"
type input "LOST"
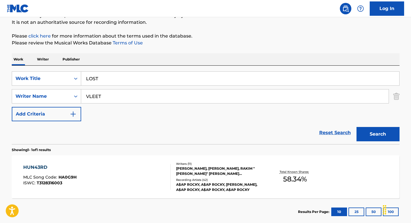
click at [377, 135] on button "Search" at bounding box center [377, 134] width 43 height 14
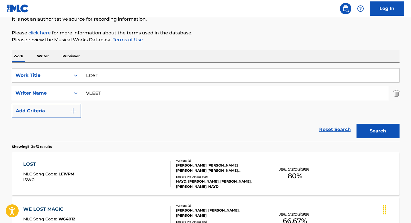
scroll to position [59, 0]
click at [113, 160] on div "LOST MLC Song Code : LE1VPM ISWC : Writers ( 5 ) HAYDEN ROBERT HUBERS, MATTHEW …" at bounding box center [205, 173] width 387 height 43
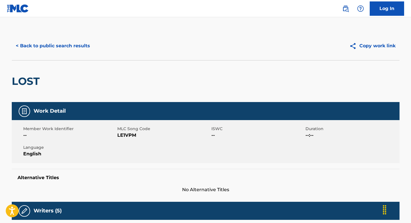
click at [43, 44] on button "< Back to public search results" at bounding box center [53, 46] width 82 height 14
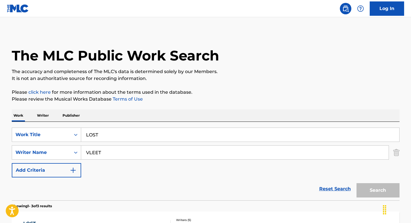
scroll to position [59, 0]
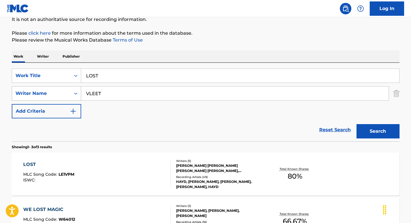
click at [75, 91] on icon "Search Form" at bounding box center [76, 94] width 6 height 6
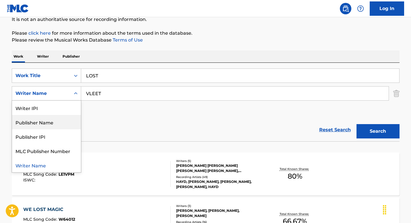
click at [59, 121] on div "Publisher Name" at bounding box center [46, 122] width 69 height 14
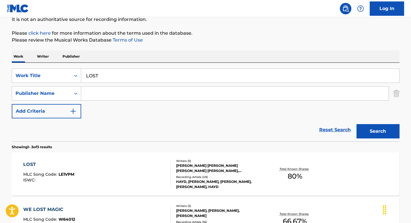
click at [106, 96] on input "Search Form" at bounding box center [234, 94] width 307 height 14
paste input "HIPGNOSIS BEATS"
type input "HIPGNOSIS BEATS"
click at [112, 77] on input "LOST" at bounding box center [240, 76] width 318 height 14
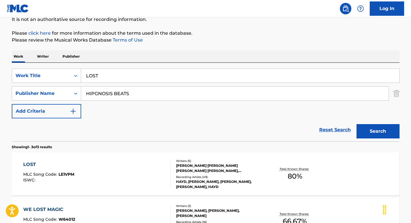
click at [112, 77] on input "LOST" at bounding box center [240, 76] width 318 height 14
paste input "THE RIVER"
type input "THE RIVER"
click at [382, 136] on button "Search" at bounding box center [377, 131] width 43 height 14
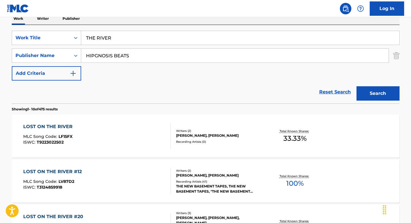
scroll to position [36, 0]
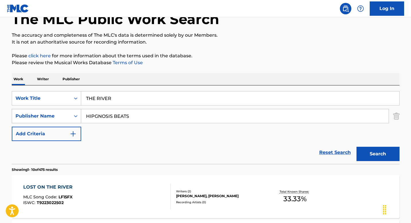
click at [73, 113] on icon "Search Form" at bounding box center [76, 116] width 6 height 6
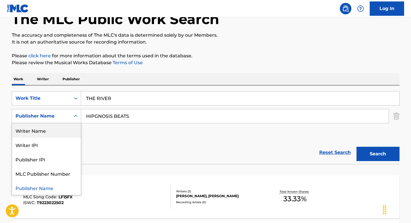
click at [60, 133] on div "Writer Name" at bounding box center [46, 130] width 69 height 14
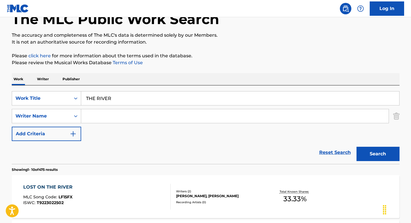
click at [124, 115] on input "Search Form" at bounding box center [234, 116] width 307 height 14
type input "keefe"
click at [356, 147] on button "Search" at bounding box center [377, 154] width 43 height 14
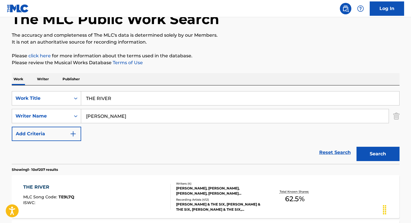
click at [117, 203] on div "THE RIVER MLC Song Code : TE9L7Q ISWC :" at bounding box center [96, 197] width 147 height 26
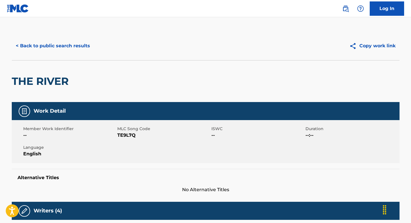
click at [51, 42] on button "< Back to public search results" at bounding box center [53, 46] width 82 height 14
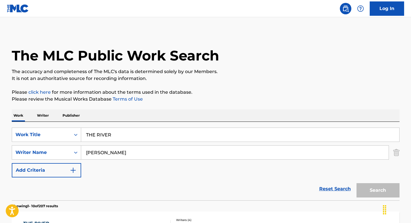
scroll to position [36, 0]
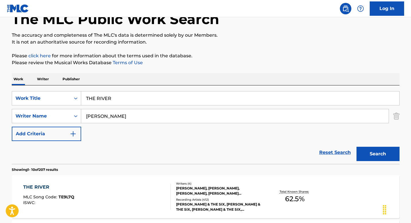
click at [129, 99] on input "THE RIVER" at bounding box center [240, 98] width 318 height 14
paste input "JEEVANA VAHINI GALA GALA GANGOTHRI"
type input "JEEVANA VAHINI GALA GALA GANGOTHRI"
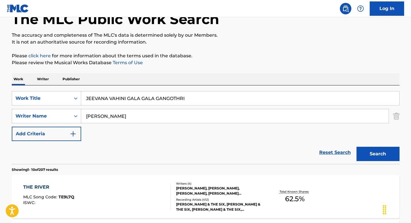
click at [398, 119] on img "Search Form" at bounding box center [396, 116] width 6 height 14
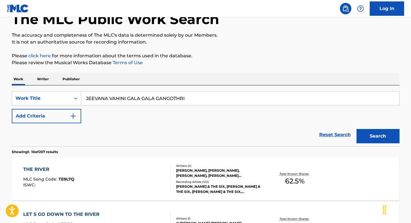
click at [380, 136] on button "Search" at bounding box center [377, 136] width 43 height 14
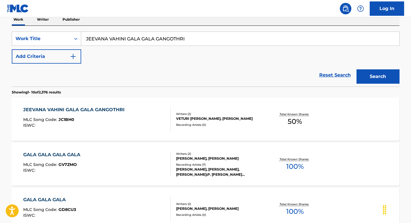
scroll to position [94, 0]
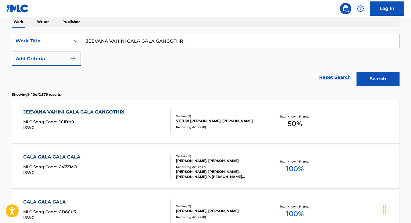
click at [150, 121] on div "JEEVANA VAHINI GALA GALA GANGOTHRI MLC Song Code : JC1BH0 ISWC :" at bounding box center [96, 122] width 147 height 26
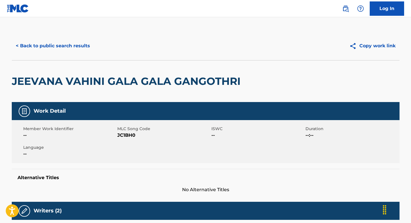
click at [39, 45] on button "< Back to public search results" at bounding box center [53, 46] width 82 height 14
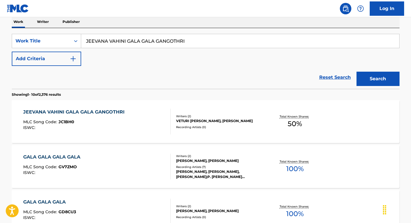
click at [72, 60] on img "Search Form" at bounding box center [73, 58] width 7 height 7
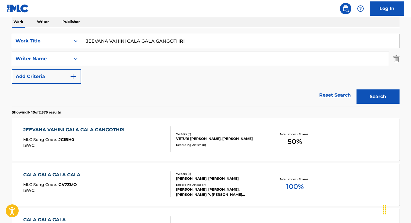
click at [103, 59] on input "Search Form" at bounding box center [234, 59] width 307 height 14
paste input "ADITYA MUSIC (INDIA) PVT LTD"
type input "ADITYA MUSIC (INDIA) PVT LTD"
click at [75, 58] on icon "Search Form" at bounding box center [76, 59] width 6 height 6
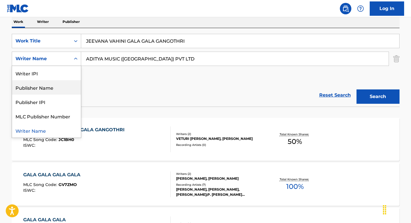
click at [66, 89] on div "Publisher Name" at bounding box center [46, 87] width 69 height 14
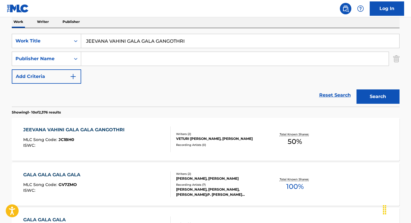
click at [140, 60] on input "Search Form" at bounding box center [234, 59] width 307 height 14
paste input "ADITYA MUSIC (INDIA) PVT LTD"
type input "ADITYA MUSIC (INDIA) PVT LTD"
click at [373, 96] on button "Search" at bounding box center [377, 96] width 43 height 14
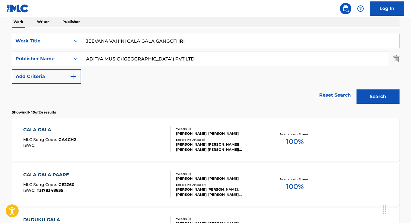
click at [121, 139] on div "GALA GALA MLC Song Code : GA4CH2 ISWC :" at bounding box center [96, 139] width 147 height 26
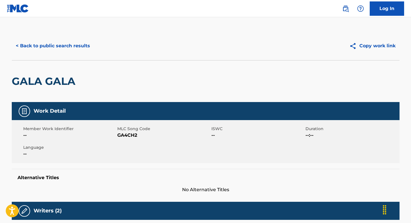
click at [46, 49] on button "< Back to public search results" at bounding box center [53, 46] width 82 height 14
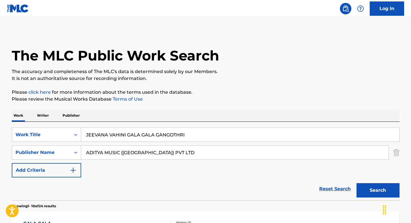
scroll to position [94, 0]
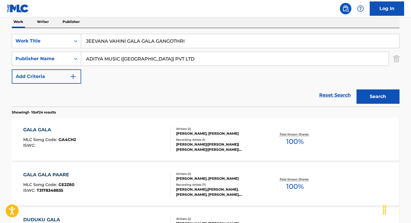
click at [154, 43] on input "JEEVANA VAHINI GALA GALA GANGOTHRI" at bounding box center [240, 41] width 318 height 14
paste input "ILOVEUBACK"
type input "ILOVEUBACK"
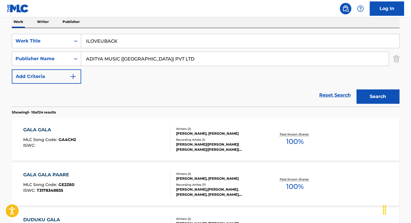
click at [172, 59] on input "ADITYA MUSIC (INDIA) PVT LTD" at bounding box center [234, 59] width 307 height 14
click at [356, 89] on button "Search" at bounding box center [377, 96] width 43 height 14
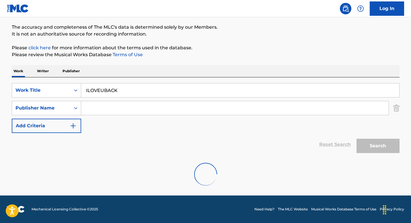
scroll to position [89, 0]
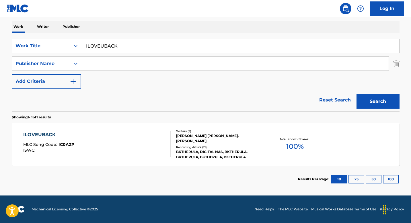
click at [121, 140] on div "ILOVEUBACK MLC Song Code : IC0AZP ISWC :" at bounding box center [96, 144] width 147 height 26
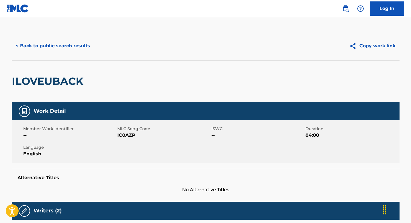
click at [48, 44] on button "< Back to public search results" at bounding box center [53, 46] width 82 height 14
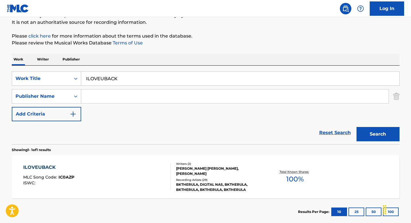
click at [95, 96] on input "Search Form" at bounding box center [234, 96] width 307 height 14
paste input "JUSTIN S SCHOOL FOR GIRLS"
type input "JUSTIN S SCHOOL FOR GIRLS"
click at [143, 73] on input "ILOVEUBACK" at bounding box center [240, 79] width 318 height 14
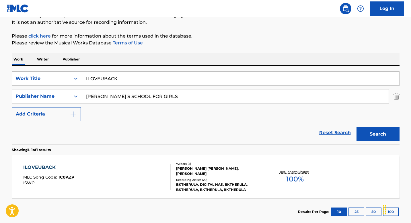
click at [143, 73] on input "ILOVEUBACK" at bounding box center [240, 79] width 318 height 14
paste input "GOOD DAY"
type input "GOOD DAY"
click at [375, 133] on button "Search" at bounding box center [377, 134] width 43 height 14
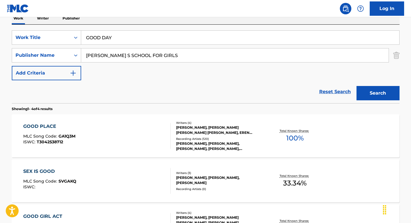
scroll to position [102, 0]
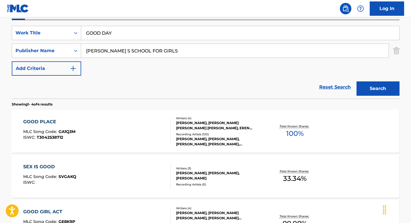
click at [129, 127] on div "GOOD PLACE MLC Song Code : GA1Q3M ISWC : T3042538712" at bounding box center [96, 131] width 147 height 26
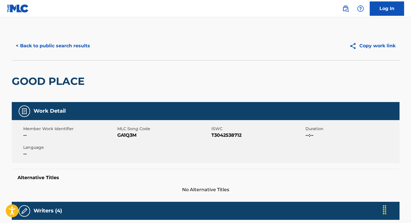
click at [33, 41] on button "< Back to public search results" at bounding box center [53, 46] width 82 height 14
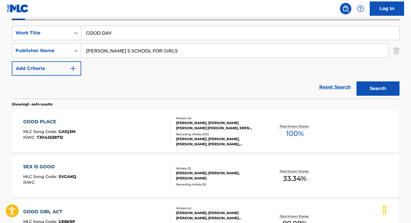
drag, startPoint x: 127, startPoint y: 51, endPoint x: 200, endPoint y: 56, distance: 72.9
click at [200, 56] on input "JUSTIN S SCHOOL FOR GIRLS" at bounding box center [234, 51] width 307 height 14
click at [104, 51] on input "JUSTIN S SCHOOL FOR GIRLS" at bounding box center [234, 51] width 307 height 14
drag, startPoint x: 108, startPoint y: 52, endPoint x: 78, endPoint y: 50, distance: 29.3
click at [78, 50] on div "SearchWithCriteriabbfb0549-b6b1-4c70-b453-532772462b67 Publisher Name JUSTIN S …" at bounding box center [205, 51] width 387 height 14
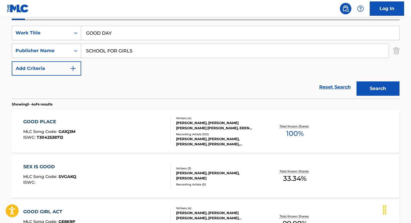
type input "SCHOOL FOR GIRLS"
click at [356, 81] on button "Search" at bounding box center [377, 88] width 43 height 14
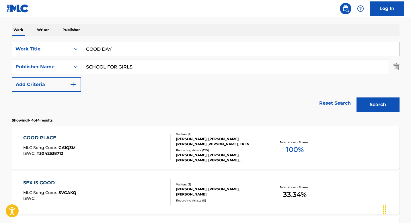
scroll to position [30, 0]
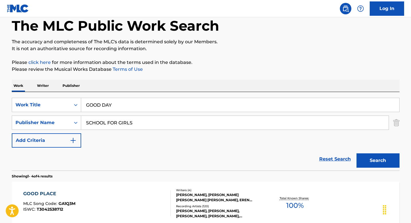
click at [144, 122] on input "SCHOOL FOR GIRLS" at bounding box center [234, 123] width 307 height 14
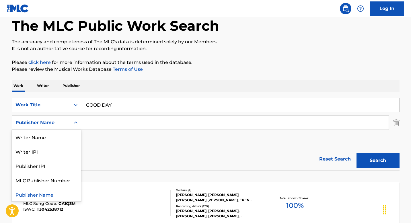
click at [77, 122] on icon "Search Form" at bounding box center [76, 123] width 6 height 6
click at [63, 137] on div "Writer Name" at bounding box center [46, 137] width 69 height 14
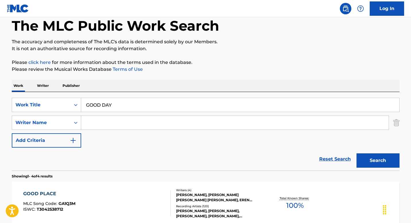
click at [112, 122] on input "Search Form" at bounding box center [234, 123] width 307 height 14
paste input "LARSSON"
type input "LARSSON"
click at [356, 153] on button "Search" at bounding box center [377, 160] width 43 height 14
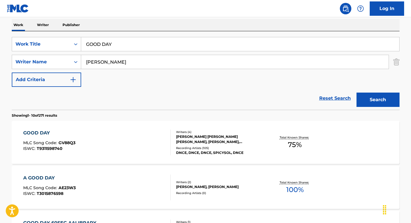
scroll to position [94, 0]
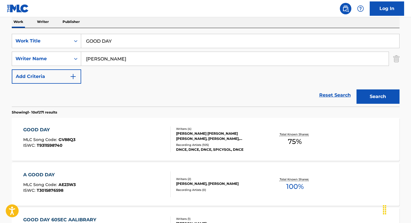
click at [135, 136] on div "GOOD DAY MLC Song Code : GV88Q3 ISWC : T9311598740" at bounding box center [96, 139] width 147 height 26
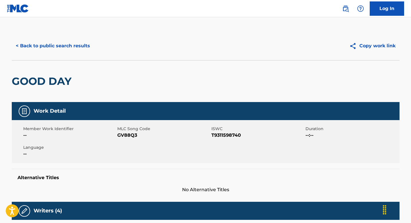
click at [76, 80] on div "GOOD DAY" at bounding box center [205, 81] width 387 height 42
copy div "GOOD DAY"
click at [37, 48] on button "< Back to public search results" at bounding box center [53, 46] width 82 height 14
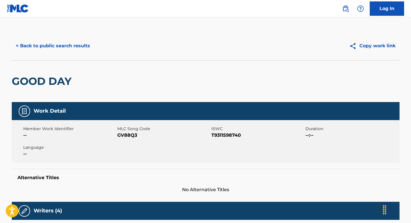
scroll to position [94, 0]
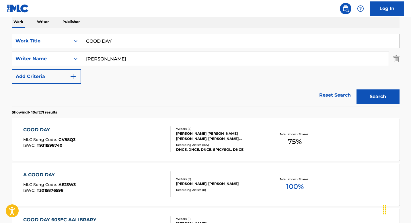
click at [133, 63] on input "LARSSON" at bounding box center [234, 59] width 307 height 14
paste input "DUTT"
type input "DUTTON"
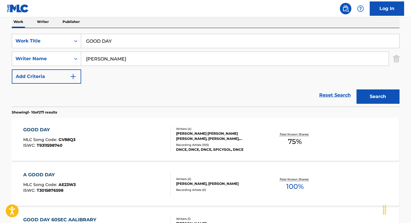
click at [119, 44] on input "GOOD DAY" at bounding box center [240, 41] width 318 height 14
paste input "VIBRATIONS"
type input "vibrations"
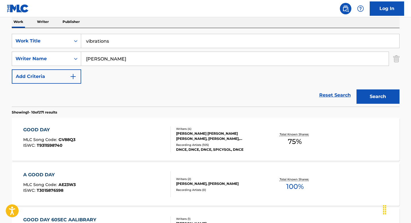
click at [375, 97] on button "Search" at bounding box center [377, 96] width 43 height 14
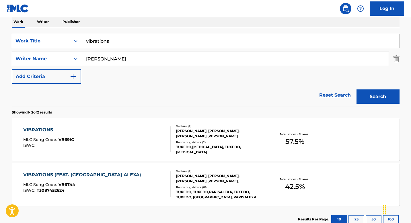
click at [140, 141] on div "VIBRATIONS MLC Song Code : VB69IC ISWC :" at bounding box center [96, 139] width 147 height 26
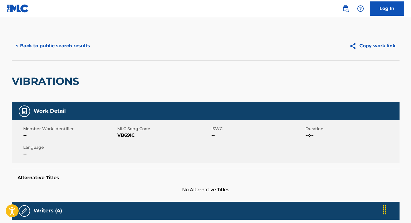
click at [39, 44] on button "< Back to public search results" at bounding box center [53, 46] width 82 height 14
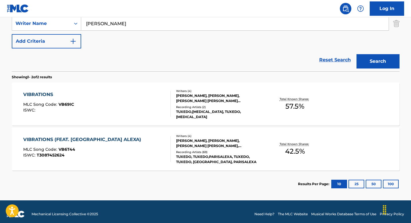
scroll to position [134, 0]
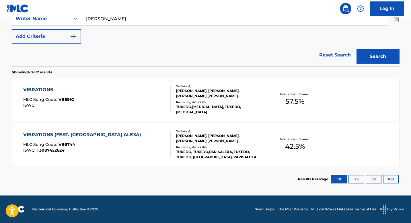
click at [131, 143] on div "VIBRATIONS (FEAT. PARIS ALEXA) MLC Song Code : VB6T44 ISWC : T3087452624" at bounding box center [96, 144] width 147 height 26
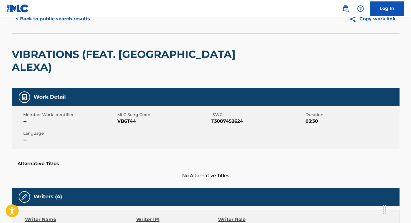
scroll to position [9, 0]
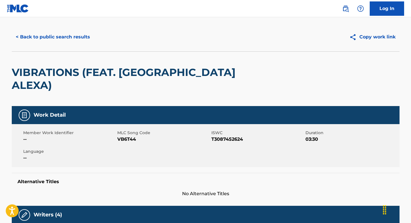
click at [226, 136] on span "T3087452624" at bounding box center [257, 139] width 93 height 7
copy span "T3087452624"
click at [58, 39] on button "< Back to public search results" at bounding box center [53, 37] width 82 height 14
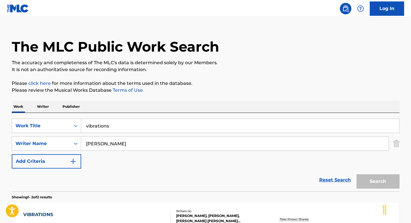
scroll to position [101, 0]
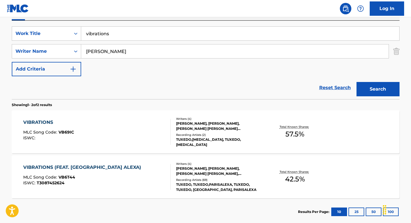
click at [121, 56] on input "DUTTON" at bounding box center [234, 51] width 307 height 14
paste input "TADGELL"
type input "TADGELL"
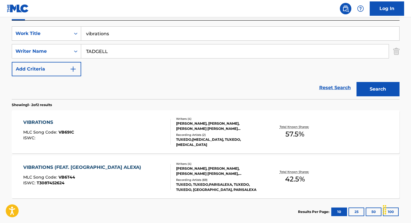
click at [120, 35] on input "vibrations" at bounding box center [240, 34] width 318 height 14
paste input "PEACHES & CREAM"
type input "PEACHES & CREAM"
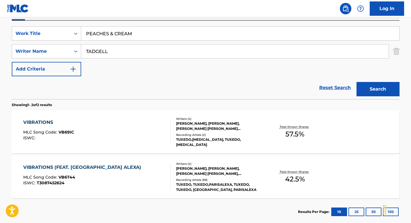
click at [382, 89] on button "Search" at bounding box center [377, 89] width 43 height 14
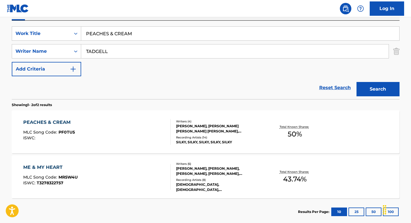
click at [123, 126] on div "PEACHES & CREAM MLC Song Code : PF0TU5 ISWC :" at bounding box center [96, 132] width 147 height 26
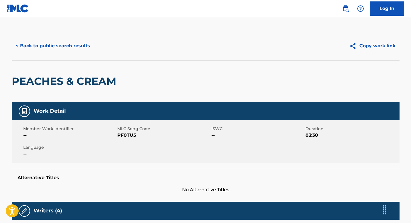
click at [67, 48] on button "< Back to public search results" at bounding box center [53, 46] width 82 height 14
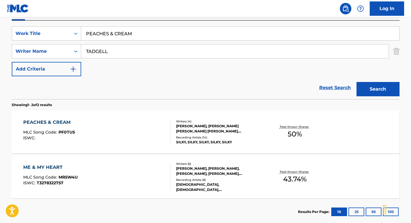
click at [139, 36] on input "PEACHES & CREAM" at bounding box center [240, 34] width 318 height 14
paste input "HA GYOS GIL"
type input "HA GYOS GIL"
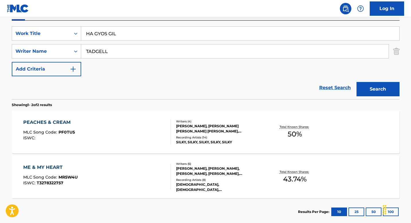
click at [116, 52] on input "TADGELL" at bounding box center [234, 51] width 307 height 14
paste input "SOOHYUN"
type input "SOOHYUN"
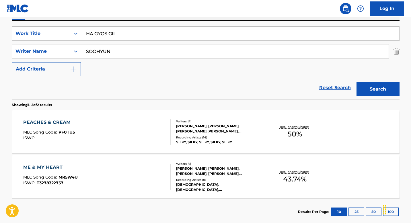
click at [384, 88] on button "Search" at bounding box center [377, 89] width 43 height 14
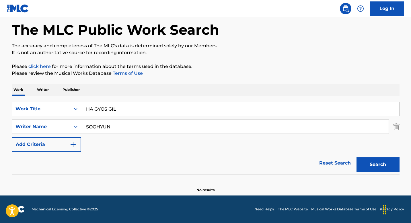
scroll to position [26, 0]
click at [123, 109] on input "HA GYOS GIL" at bounding box center [240, 109] width 318 height 14
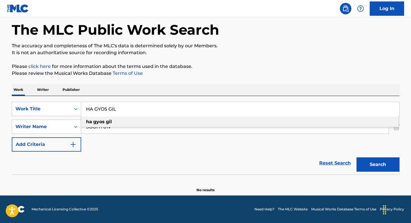
click at [123, 109] on input "HA GYOS GIL" at bounding box center [240, 109] width 318 height 14
paste input "X10"
type input "X10"
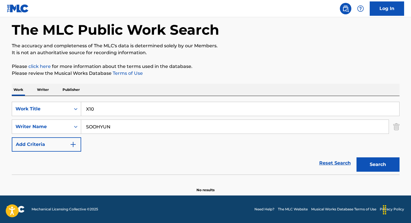
click at [119, 126] on input "SOOHYUN" at bounding box center [234, 127] width 307 height 14
paste input "MIKAYLA"
type input "MIKAYLA"
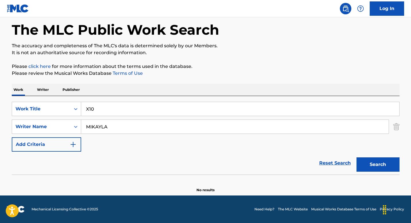
click at [356, 157] on button "Search" at bounding box center [377, 164] width 43 height 14
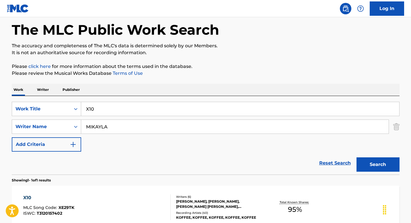
scroll to position [89, 0]
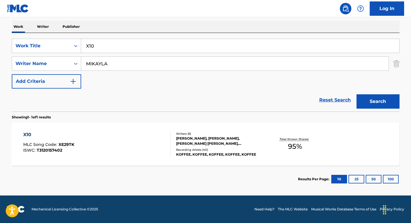
click at [128, 144] on div "X10 MLC Song Code : XE29TK ISWC : T3120157402" at bounding box center [96, 144] width 147 height 26
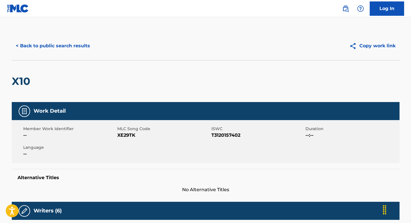
click at [226, 136] on span "T3120157402" at bounding box center [257, 135] width 93 height 7
copy span "T3120157402"
click at [51, 45] on button "< Back to public search results" at bounding box center [53, 46] width 82 height 14
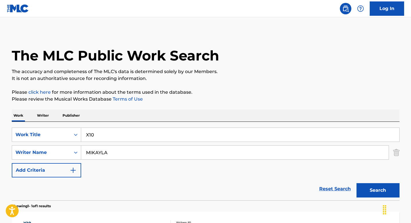
scroll to position [56, 0]
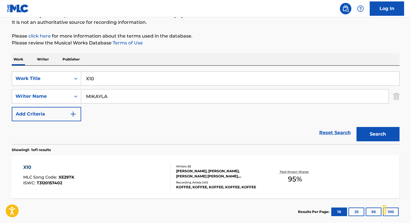
click at [112, 76] on input "X10" at bounding box center [240, 79] width 318 height 14
paste input "SUPARO"
type input "SUPARO"
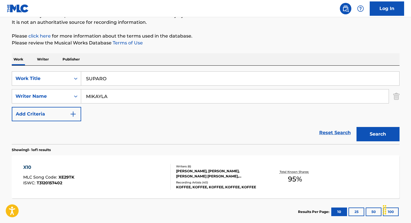
click at [129, 94] on input "MIKAYLA" at bounding box center [234, 96] width 307 height 14
paste input "FLENORY"
type input "FLENORY"
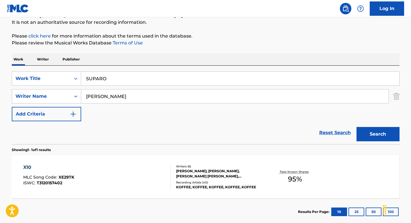
click at [356, 127] on button "Search" at bounding box center [377, 134] width 43 height 14
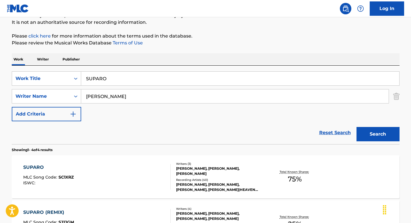
click at [134, 173] on div "SUPARO MLC Song Code : SC1XRZ ISWC :" at bounding box center [96, 177] width 147 height 26
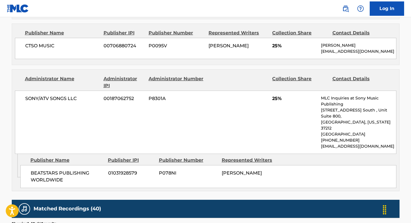
scroll to position [318, 0]
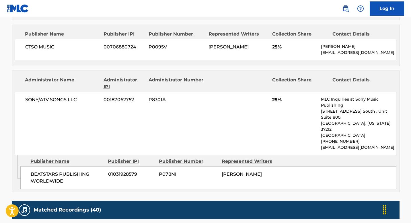
click at [66, 171] on span "BEATSTARS PUBLISHING WORLDWIDE" at bounding box center [67, 178] width 73 height 14
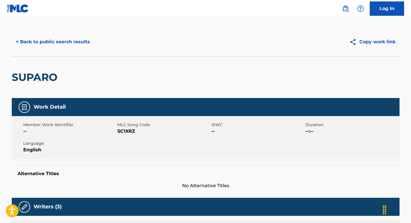
scroll to position [0, 0]
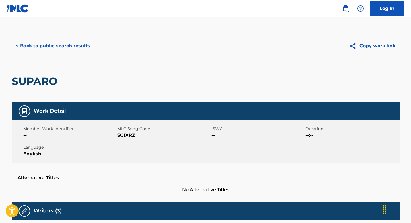
click at [51, 46] on button "< Back to public search results" at bounding box center [53, 46] width 82 height 14
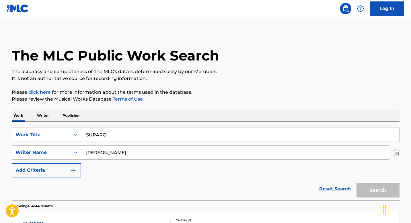
scroll to position [56, 0]
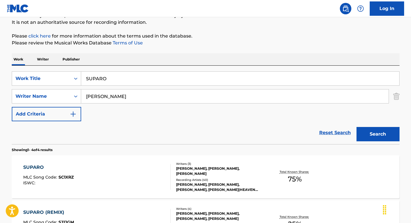
click at [123, 78] on input "SUPARO" at bounding box center [240, 79] width 318 height 14
paste input "GATO NEG"
type input "GATO NEGRO"
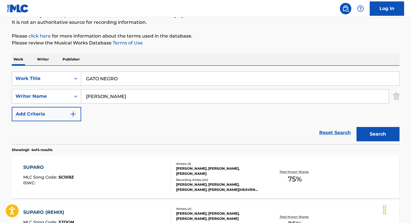
click at [128, 97] on input "FLENORY" at bounding box center [234, 96] width 307 height 14
paste input "LOZANO"
click at [368, 133] on button "Search" at bounding box center [377, 134] width 43 height 14
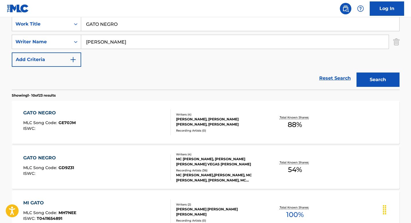
scroll to position [111, 0]
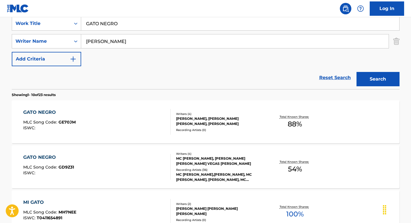
click at [116, 40] on input "LOZANO" at bounding box center [234, 41] width 307 height 14
paste input "HARFUCH"
type input "HARFUCH"
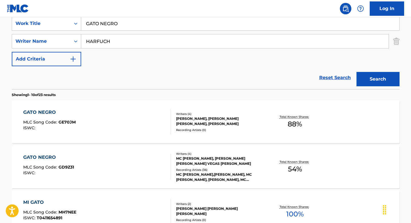
click at [356, 72] on button "Search" at bounding box center [377, 79] width 43 height 14
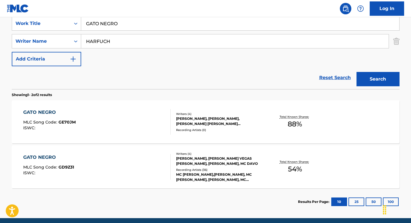
click at [133, 121] on div "GATO NEGRO MLC Song Code : GE70JM ISWC :" at bounding box center [96, 122] width 147 height 26
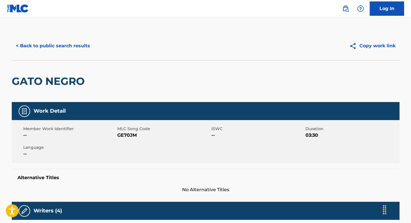
click at [26, 48] on button "< Back to public search results" at bounding box center [53, 46] width 82 height 14
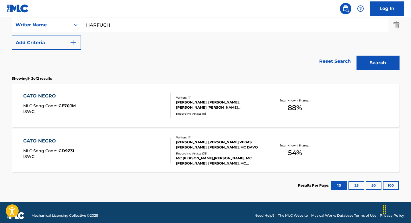
scroll to position [134, 0]
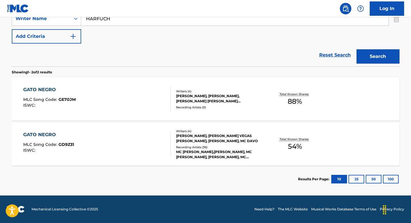
click at [127, 149] on div "GATO NEGRO MLC Song Code : GD9Z31 ISWC :" at bounding box center [96, 144] width 147 height 26
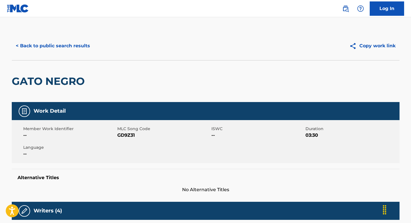
click at [54, 49] on button "< Back to public search results" at bounding box center [53, 46] width 82 height 14
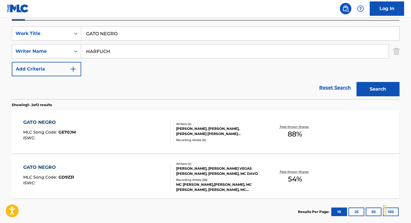
click at [129, 33] on input "GATO NEGRO" at bounding box center [240, 34] width 318 height 14
paste input "WOCKESHA"
type input "WOCKESHA"
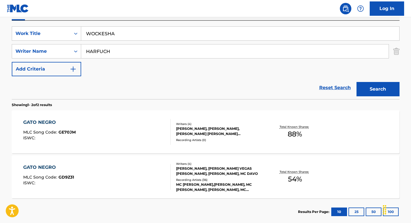
click at [124, 52] on input "HARFUCH" at bounding box center [234, 51] width 307 height 14
paste input "LILLIANE"
click at [388, 91] on button "Search" at bounding box center [377, 89] width 43 height 14
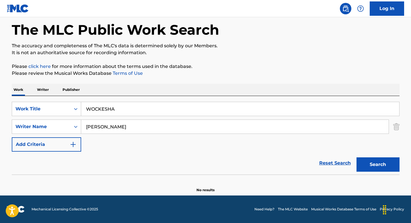
scroll to position [26, 0]
click at [115, 127] on input "LILLIANE" at bounding box center [234, 127] width 307 height 14
paste input "BRYC"
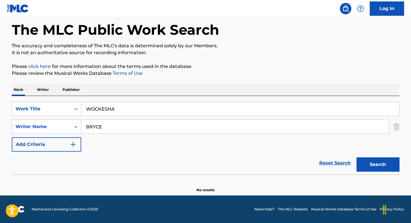
type input "BRYCE"
click at [381, 162] on button "Search" at bounding box center [377, 164] width 43 height 14
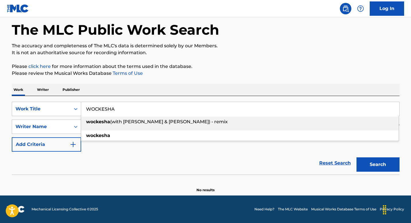
click at [139, 109] on input "WOCKESHA" at bounding box center [240, 109] width 318 height 14
paste input "PJ"
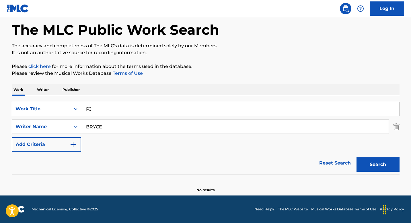
type input "PJ"
click at [356, 157] on button "Search" at bounding box center [377, 164] width 43 height 14
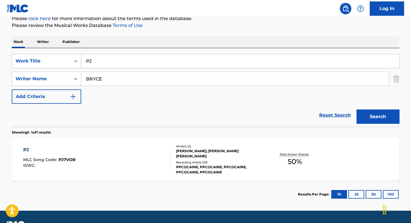
scroll to position [77, 0]
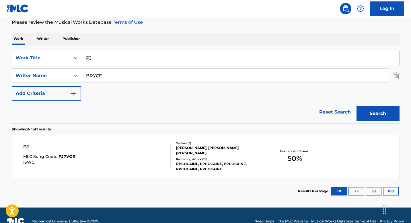
click at [132, 159] on div "PJ MLC Song Code : PJ7VOR ISWC :" at bounding box center [96, 156] width 147 height 26
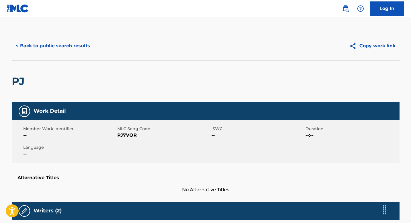
click at [71, 44] on button "< Back to public search results" at bounding box center [53, 46] width 82 height 14
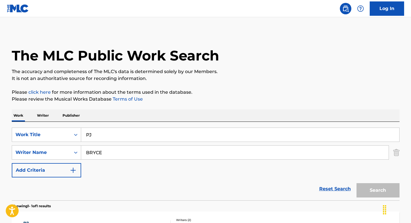
scroll to position [56, 0]
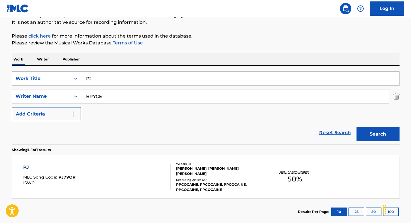
click at [131, 80] on input "PJ" at bounding box center [240, 79] width 318 height 14
paste input "ARIS MILANO"
type input "PARIS MILANO"
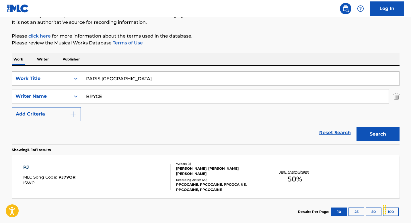
click at [120, 97] on input "BRYCE" at bounding box center [234, 96] width 307 height 14
paste input "GETOAR"
type input "GETOAR"
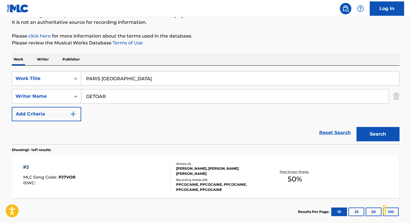
click at [356, 127] on button "Search" at bounding box center [377, 134] width 43 height 14
click at [137, 166] on div "PARIS MILANO MLC Song Code : PA05XP ISWC :" at bounding box center [96, 177] width 147 height 26
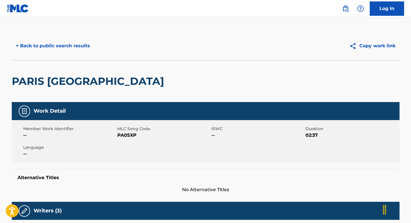
click at [55, 47] on button "< Back to public search results" at bounding box center [53, 46] width 82 height 14
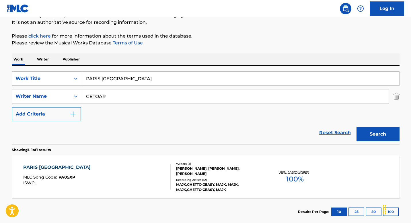
click at [126, 98] on input "GETOAR" at bounding box center [234, 96] width 307 height 14
paste input "DALEY"
type input "DALEY"
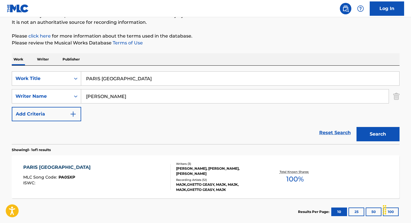
click at [149, 76] on input "PARIS MILANO" at bounding box center [240, 79] width 318 height 14
paste input "LET ME LOVE U"
click at [356, 127] on button "Search" at bounding box center [377, 134] width 43 height 14
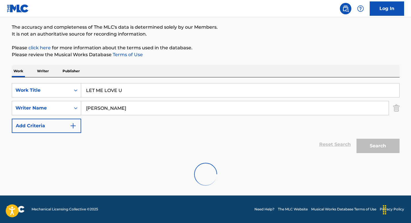
scroll to position [44, 0]
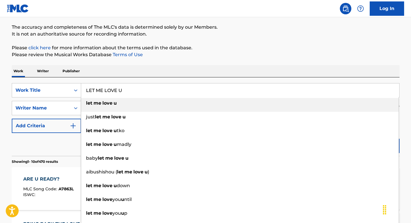
click at [108, 109] on li "let me love u" at bounding box center [239, 105] width 317 height 14
click at [108, 109] on input "DALEY" at bounding box center [234, 108] width 307 height 14
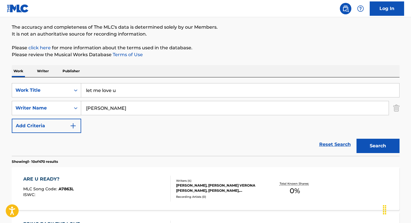
click at [108, 109] on input "DALEY" at bounding box center [234, 108] width 307 height 14
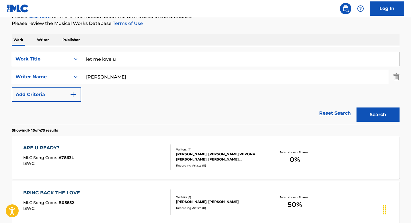
scroll to position [70, 0]
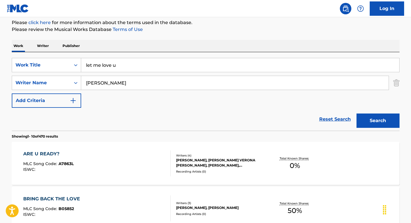
click at [135, 64] on input "let me love u" at bounding box center [240, 65] width 318 height 14
paste input "TAKE OFF"
type input "TAKE OFF"
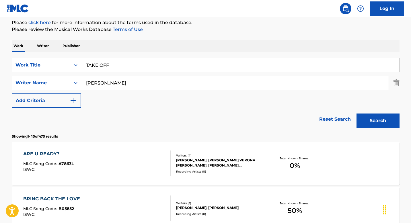
click at [378, 123] on button "Search" at bounding box center [377, 120] width 43 height 14
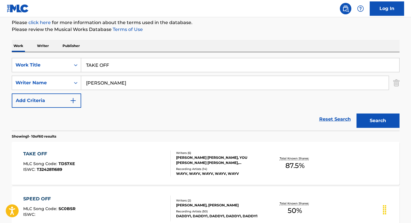
scroll to position [102, 0]
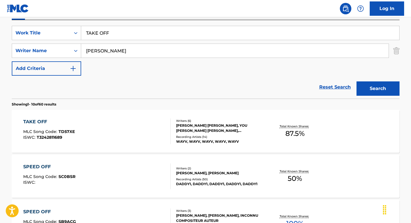
click at [148, 131] on div "TAKE OFF MLC Song Code : TD57XE ISWC : T3242811689" at bounding box center [96, 131] width 147 height 26
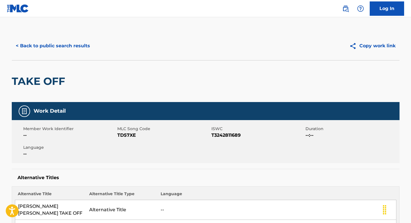
click at [219, 136] on span "T3242811689" at bounding box center [257, 135] width 93 height 7
copy span "T3242811689"
click at [41, 47] on button "< Back to public search results" at bounding box center [53, 46] width 82 height 14
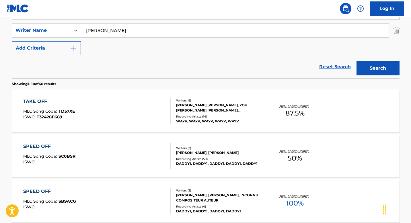
scroll to position [124, 0]
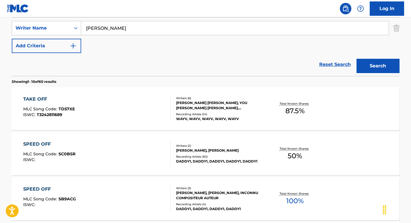
click at [125, 105] on div "TAKE OFF MLC Song Code : TD57XE ISWC : T3242811689" at bounding box center [96, 109] width 147 height 26
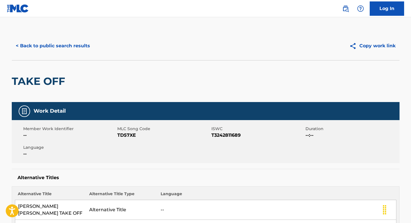
click at [36, 46] on button "< Back to public search results" at bounding box center [53, 46] width 82 height 14
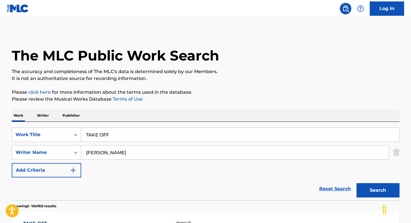
click at [124, 135] on input "TAKE OFF" at bounding box center [240, 135] width 318 height 14
click at [123, 135] on input "TAKE OFF" at bounding box center [240, 135] width 318 height 14
paste input "COLD BLOODED"
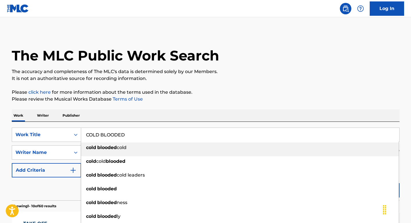
type input "COLD BLOODED"
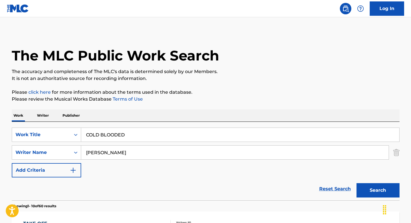
click at [113, 154] on input "DALEY" at bounding box center [234, 153] width 307 height 14
paste input "MIKALYN"
type input "MIKALYN"
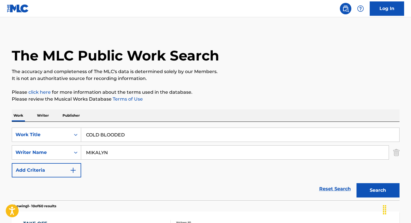
click at [378, 193] on button "Search" at bounding box center [377, 190] width 43 height 14
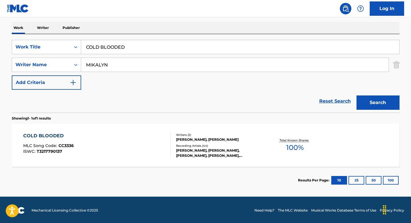
scroll to position [87, 0]
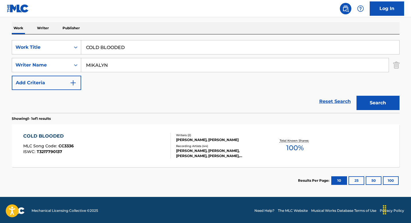
click at [129, 151] on div "COLD BLOODED MLC Song Code : CC3336 ISWC : T3217790137" at bounding box center [96, 146] width 147 height 26
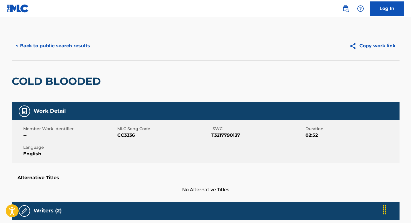
click at [49, 44] on button "< Back to public search results" at bounding box center [53, 46] width 82 height 14
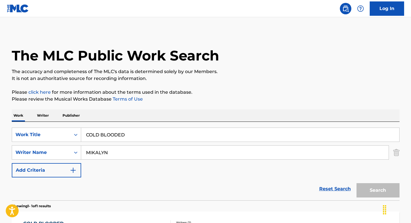
scroll to position [56, 0]
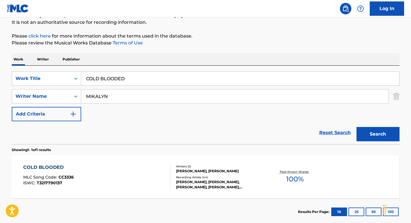
click at [135, 79] on input "COLD BLOODED" at bounding box center [240, 79] width 318 height 14
paste input "KAPITOL DENIM"
type input "KAPITOL DENIM"
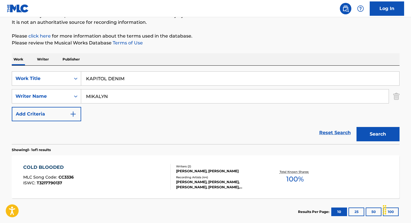
click at [119, 98] on input "MIKALYN" at bounding box center [234, 96] width 307 height 14
paste input "NAYVADIUS"
type input "NAYVADIUS"
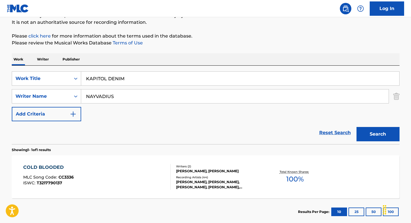
click at [356, 127] on button "Search" at bounding box center [377, 134] width 43 height 14
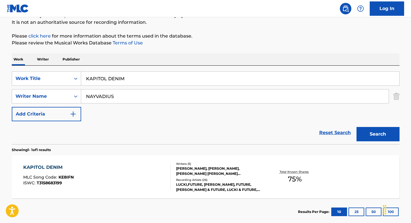
click at [152, 174] on div "KAPITOL DENIM MLC Song Code : KE8IFN ISWC : T3158683199" at bounding box center [96, 177] width 147 height 26
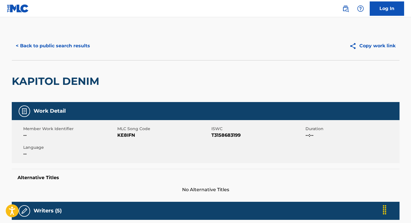
click at [68, 46] on button "< Back to public search results" at bounding box center [53, 46] width 82 height 14
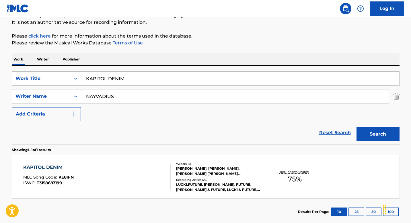
click at [135, 78] on input "KAPITOL DENIM" at bounding box center [240, 79] width 318 height 14
paste input "GET RIGHT"
type input "GET RIGHT"
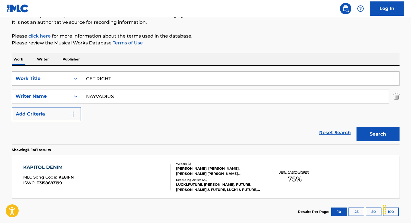
click at [148, 98] on input "NAYVADIUS" at bounding box center [234, 96] width 307 height 14
paste input "CLIFTON"
type input "CLIFTON"
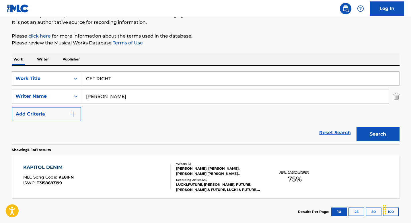
click at [356, 127] on button "Search" at bounding box center [377, 134] width 43 height 14
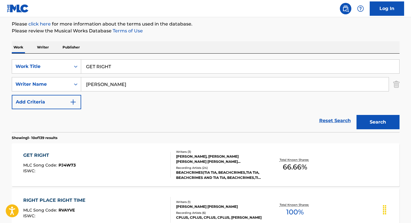
scroll to position [71, 0]
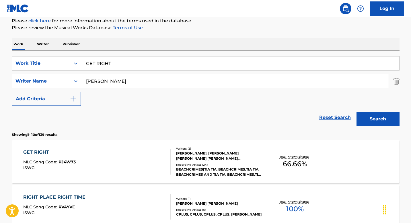
click at [146, 157] on div "GET RIGHT MLC Song Code : PJ4W73 ISWC :" at bounding box center [96, 162] width 147 height 26
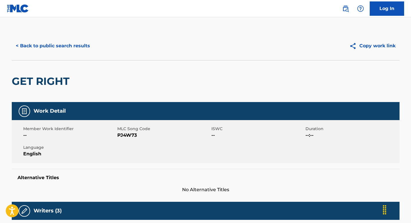
click at [45, 47] on button "< Back to public search results" at bounding box center [53, 46] width 82 height 14
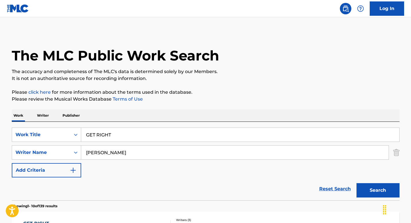
scroll to position [71, 0]
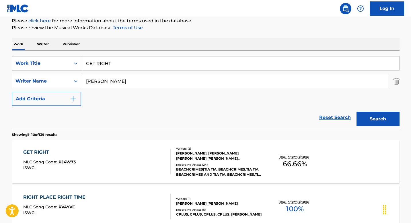
click at [72, 80] on div "Search Form" at bounding box center [75, 81] width 10 height 10
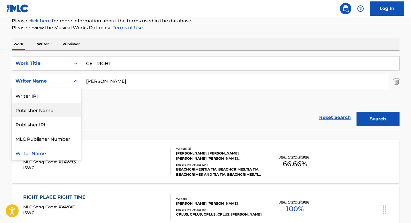
click at [63, 109] on div "Publisher Name" at bounding box center [46, 110] width 69 height 14
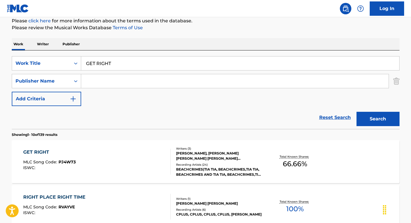
click at [109, 79] on input "Search Form" at bounding box center [234, 81] width 307 height 14
paste input "EDITION WAVE PLANET PUBLISHING"
type input "EDITION WAVE PLANET PUBLISHING"
click at [132, 67] on input "GET RIGHT" at bounding box center [240, 63] width 318 height 14
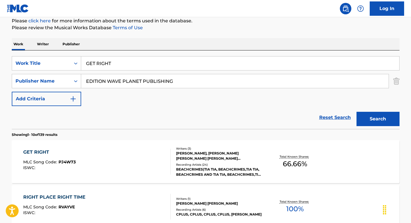
click at [132, 67] on input "GET RIGHT" at bounding box center [240, 63] width 318 height 14
drag, startPoint x: 141, startPoint y: 81, endPoint x: 208, endPoint y: 87, distance: 67.0
click at [208, 87] on input "EDITION WAVE PLANET PUBLISHING" at bounding box center [234, 81] width 307 height 14
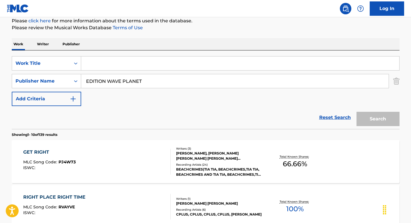
type input "EDITION WAVE PLANET"
click at [107, 62] on input "Search Form" at bounding box center [240, 63] width 318 height 14
paste input "DON'T GO AWAY MAD"
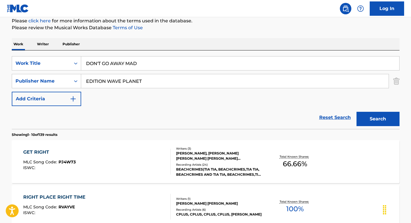
type input "DON'T GO AWAY MAD"
click at [380, 122] on button "Search" at bounding box center [377, 119] width 43 height 14
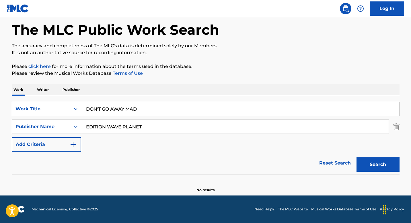
scroll to position [26, 0]
click at [77, 128] on icon "Search Form" at bounding box center [76, 127] width 6 height 6
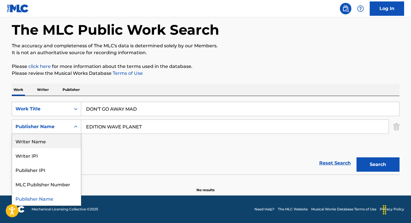
click at [68, 143] on div "Writer Name" at bounding box center [46, 141] width 69 height 14
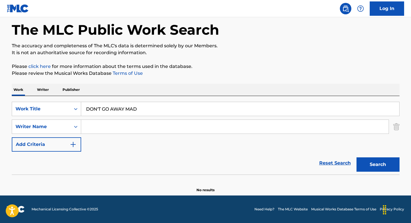
click at [116, 125] on input "Search Form" at bounding box center [234, 127] width 307 height 14
paste input "Mick"
type input "Mick"
click at [379, 164] on button "Search" at bounding box center [377, 164] width 43 height 14
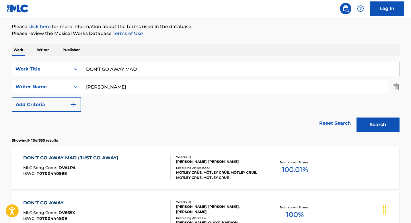
scroll to position [69, 0]
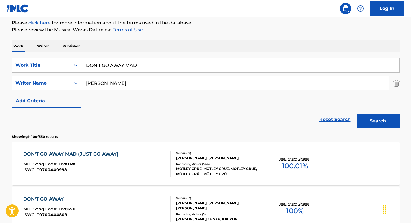
click at [154, 161] on div "DON'T GO AWAY MAD (JUST GO AWAY) MLC Song Code : DVALPA ISWC : T0700440998" at bounding box center [96, 164] width 147 height 26
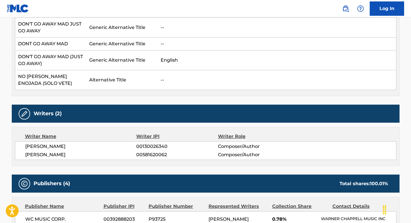
scroll to position [183, 0]
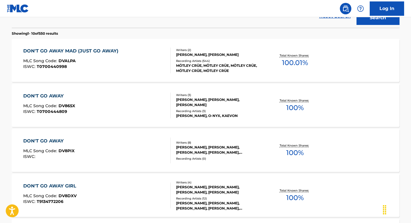
scroll to position [172, 0]
click at [167, 52] on div at bounding box center [168, 61] width 5 height 26
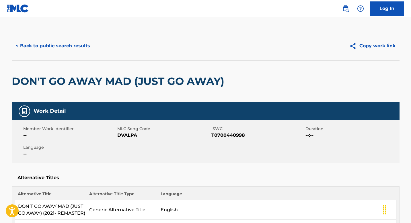
click at [31, 44] on button "< Back to public search results" at bounding box center [53, 46] width 82 height 14
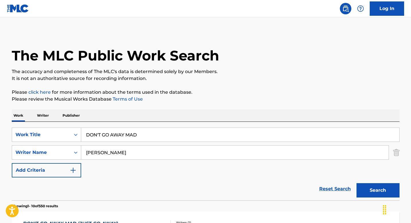
click at [105, 153] on input "Mick" at bounding box center [234, 153] width 307 height 14
click at [144, 133] on input "DON'T GO AWAY MAD" at bounding box center [240, 135] width 318 height 14
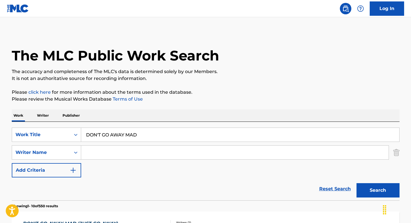
click at [144, 133] on input "DON'T GO AWAY MAD" at bounding box center [240, 135] width 318 height 14
paste input "BENEDIKT"
type input "BENEDIKT"
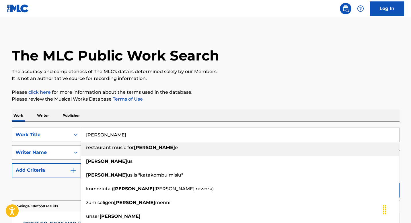
click at [138, 135] on input "BENEDIKT" at bounding box center [240, 135] width 318 height 14
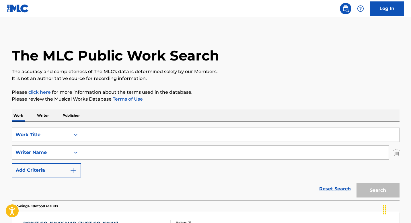
click at [119, 156] on input "Search Form" at bounding box center [234, 153] width 307 height 14
paste input "BENEDIKT"
type input "BENEDIKT"
click at [115, 133] on input "Search Form" at bounding box center [240, 135] width 318 height 14
paste input "FLOATING"
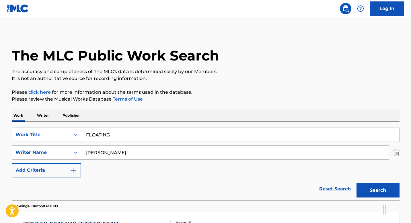
type input "FLOATING"
click at [382, 192] on button "Search" at bounding box center [377, 190] width 43 height 14
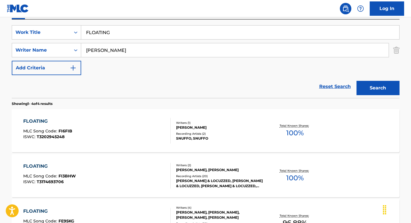
scroll to position [108, 0]
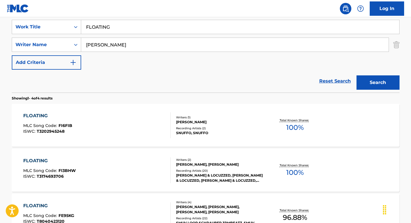
click at [125, 45] on input "BENEDIKT" at bounding box center [234, 45] width 307 height 14
paste input "PFEIFFER"
type input "PFEIFFER"
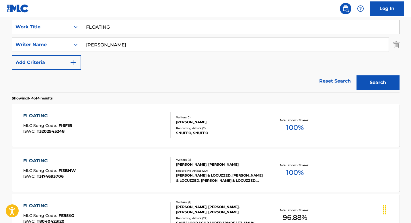
click at [356, 75] on button "Search" at bounding box center [377, 82] width 43 height 14
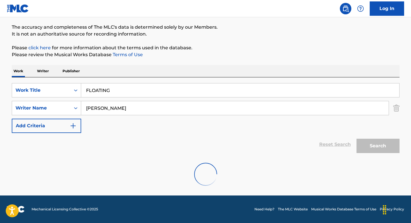
scroll to position [89, 0]
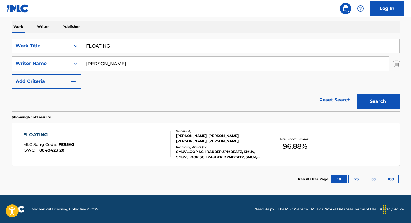
click at [98, 130] on div "FLOATING MLC Song Code : FE95KG ISWC : T8040423120 Writers ( 4 ) BENEDIKT TREIM…" at bounding box center [205, 144] width 387 height 43
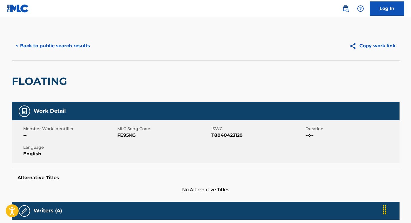
click at [228, 134] on span "T8040423120" at bounding box center [257, 135] width 93 height 7
copy span "T8040423120"
click at [234, 134] on span "T8040423120" at bounding box center [257, 135] width 93 height 7
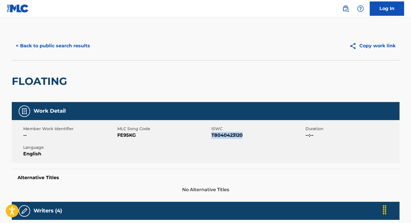
copy span "T8040423120"
click at [57, 43] on button "< Back to public search results" at bounding box center [53, 46] width 82 height 14
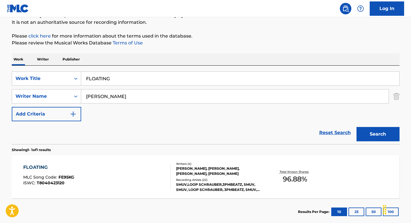
click at [125, 94] on input "PFEIFFER" at bounding box center [234, 96] width 307 height 14
paste input "Mars Mountain Music"
type input "Mars Mountain Music"
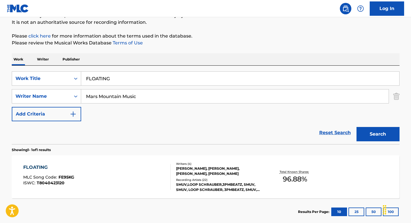
click at [147, 82] on input "FLOATING" at bounding box center [240, 79] width 318 height 14
click at [69, 98] on div "Writer Name" at bounding box center [41, 96] width 58 height 11
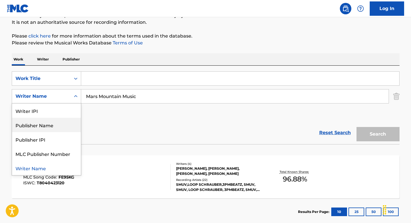
click at [63, 127] on div "Publisher Name" at bounding box center [46, 125] width 69 height 14
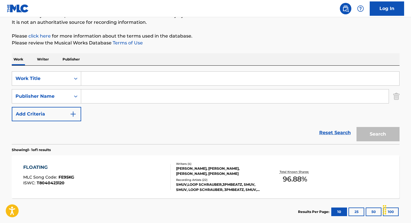
click at [92, 100] on input "Search Form" at bounding box center [234, 96] width 307 height 14
paste input "Mars Mountain Music"
type input "Mars Mountain Music"
click at [97, 79] on input "Search Form" at bounding box center [240, 79] width 318 height 14
paste input "DON'T GO AWAY MAD"
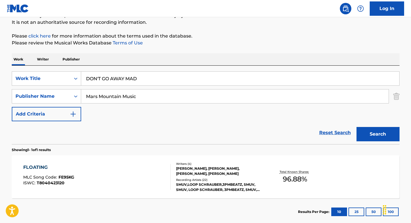
type input "DON'T GO AWAY MAD"
click at [369, 134] on button "Search" at bounding box center [377, 134] width 43 height 14
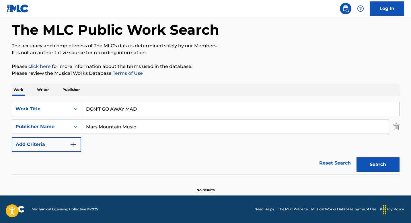
scroll to position [26, 0]
drag, startPoint x: 121, startPoint y: 129, endPoint x: 175, endPoint y: 129, distance: 54.7
click at [175, 129] on input "Mars Mountain Music" at bounding box center [234, 127] width 307 height 14
type input "Mars Mountain"
click at [356, 157] on button "Search" at bounding box center [377, 164] width 43 height 14
